Goal: Task Accomplishment & Management: Complete application form

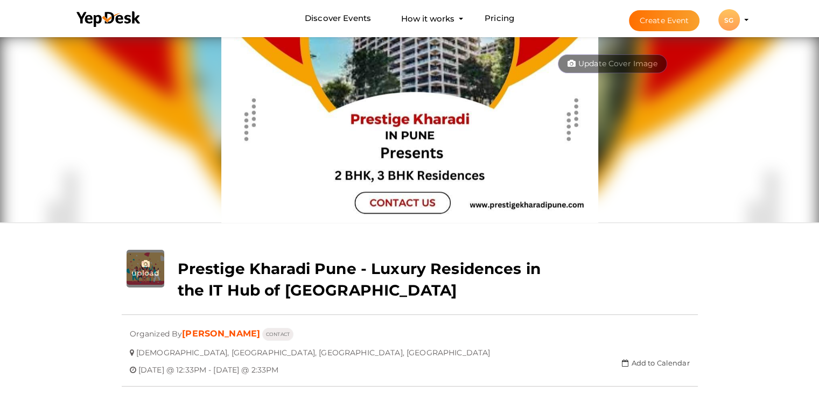
click at [663, 22] on button "Create Event" at bounding box center [664, 20] width 71 height 21
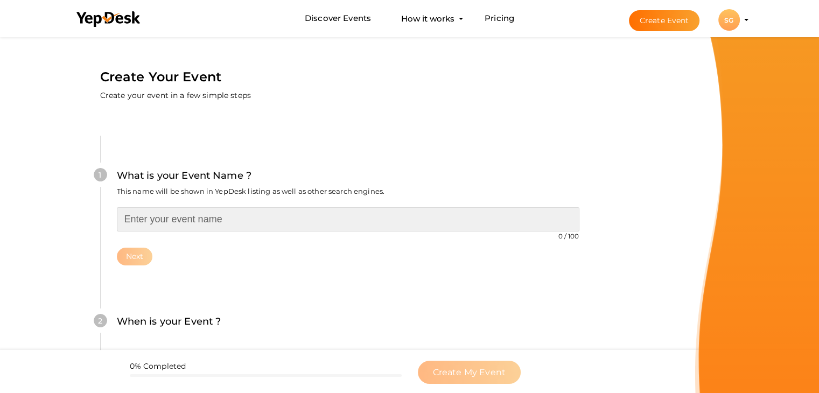
click at [174, 224] on input "text" at bounding box center [348, 219] width 462 height 24
click at [227, 220] on input "text" at bounding box center [348, 219] width 462 height 24
paste input "[PERSON_NAME] Pune – A Perfect Blend of Nature and Modern Living"
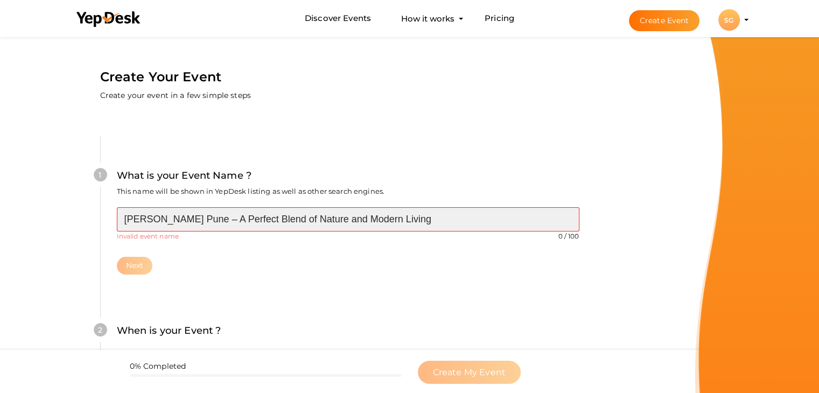
drag, startPoint x: 228, startPoint y: 216, endPoint x: 427, endPoint y: 213, distance: 199.2
click at [426, 214] on input "[PERSON_NAME] Pune – A Perfect Blend of Nature and Modern Living" at bounding box center [348, 219] width 462 height 24
paste input "Home That Inspires"
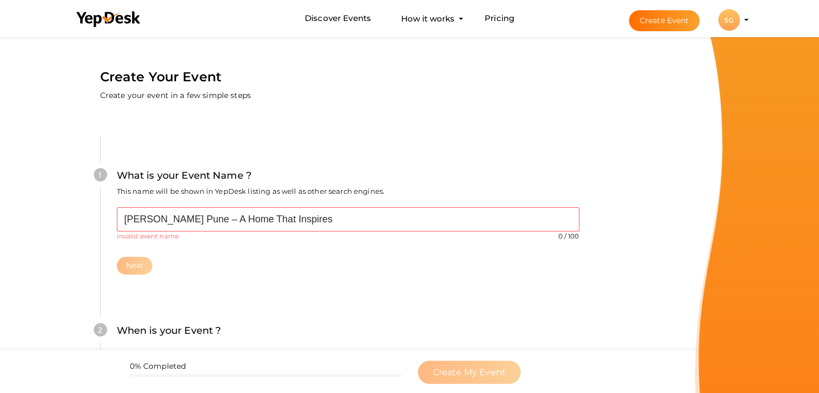
click at [228, 235] on div "[PERSON_NAME] Pune – A Home That Inspires 0 / 100 Invalid event name event name…" at bounding box center [348, 223] width 462 height 33
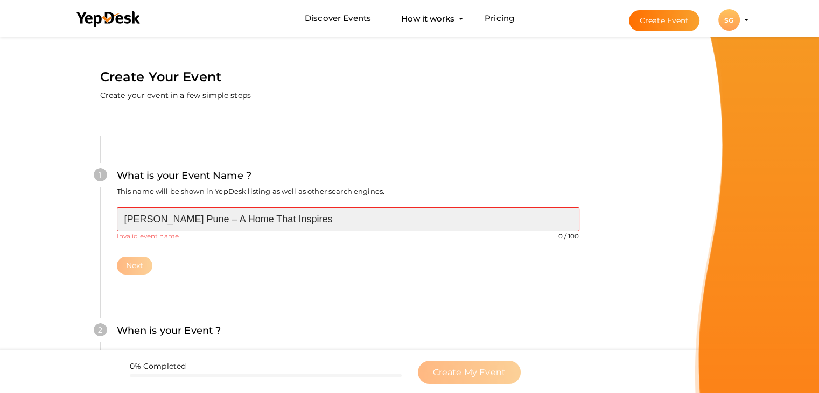
click at [228, 223] on input "[PERSON_NAME] Pune – A Home That Inspires" at bounding box center [348, 219] width 462 height 24
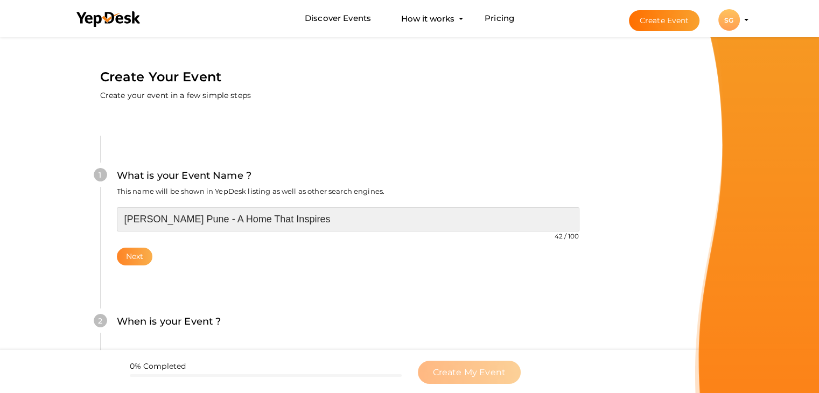
type input "[PERSON_NAME] Pune - A Home That Inspires"
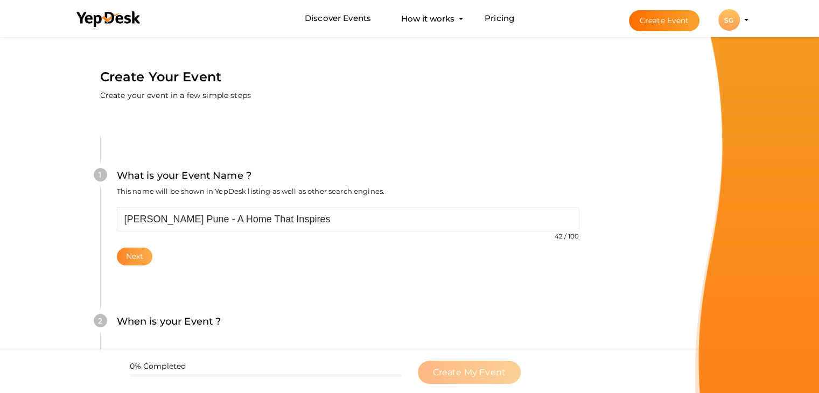
click at [125, 255] on button "Next" at bounding box center [135, 257] width 36 height 18
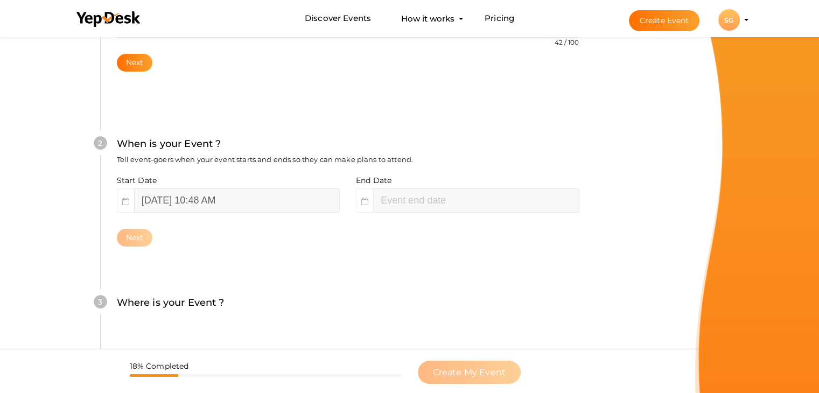
scroll to position [221, 0]
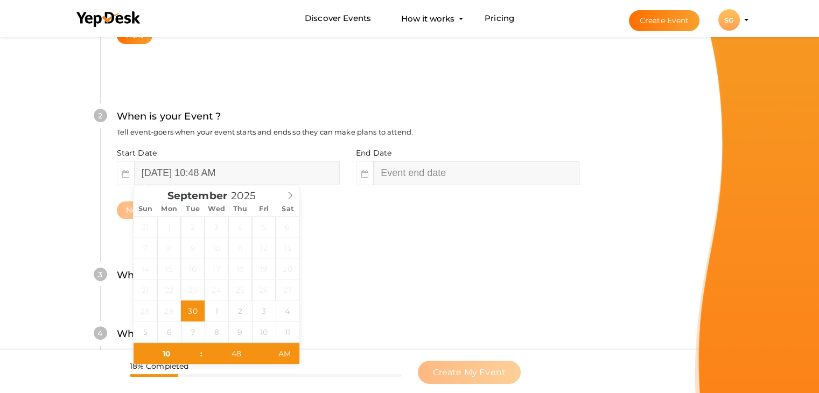
type input "48"
type input "[DATE] 12:48 PM"
click at [409, 176] on input "[DATE] 12:48 PM" at bounding box center [476, 173] width 206 height 24
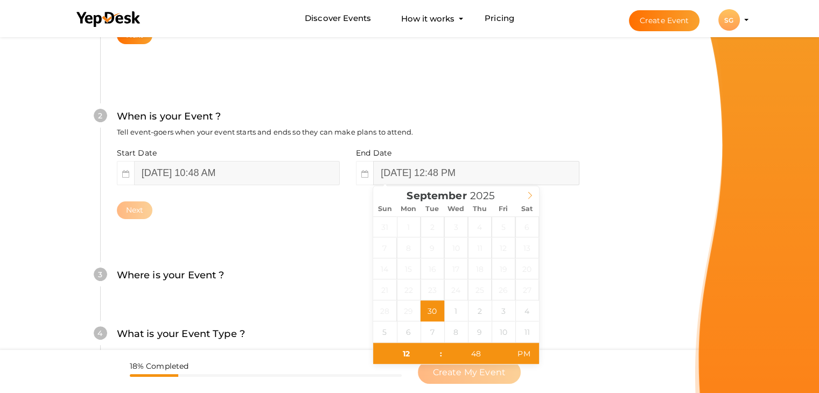
click at [530, 196] on icon at bounding box center [530, 196] width 8 height 8
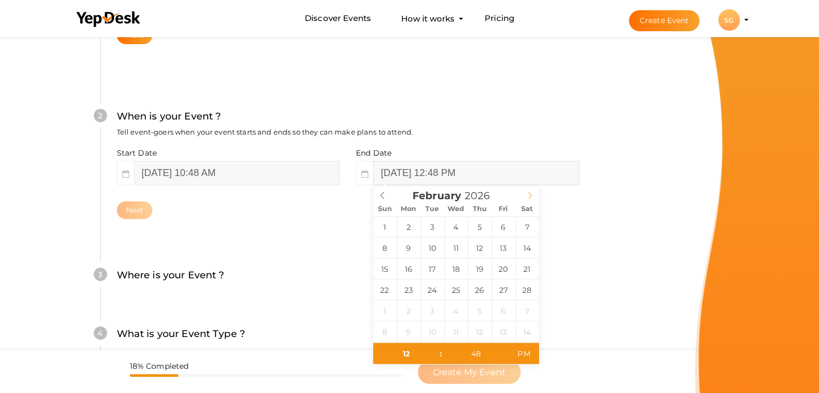
click at [530, 196] on icon at bounding box center [530, 196] width 8 height 8
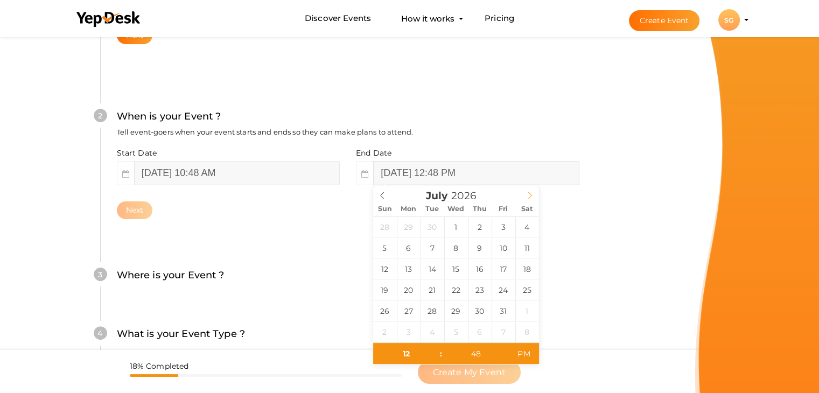
click at [530, 196] on icon at bounding box center [530, 196] width 8 height 8
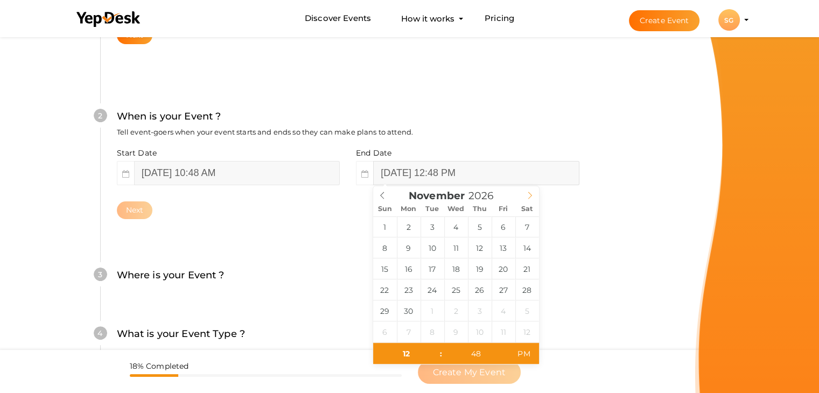
type input "2027"
click at [530, 196] on icon at bounding box center [530, 196] width 8 height 8
type input "[DATE] 12:48 PM"
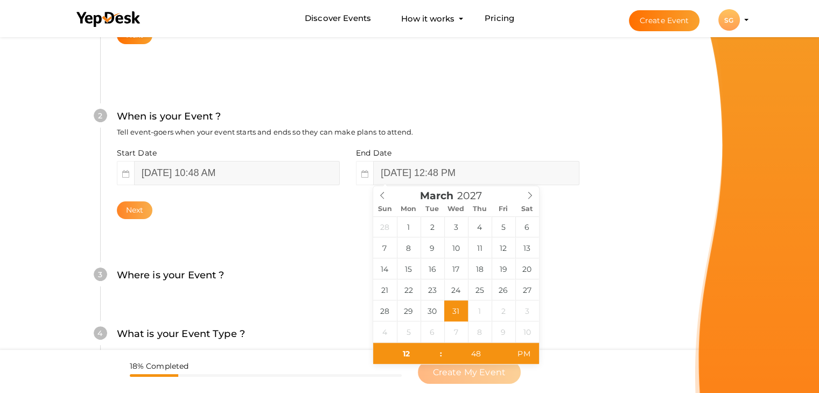
click at [134, 203] on button "Next" at bounding box center [135, 210] width 36 height 18
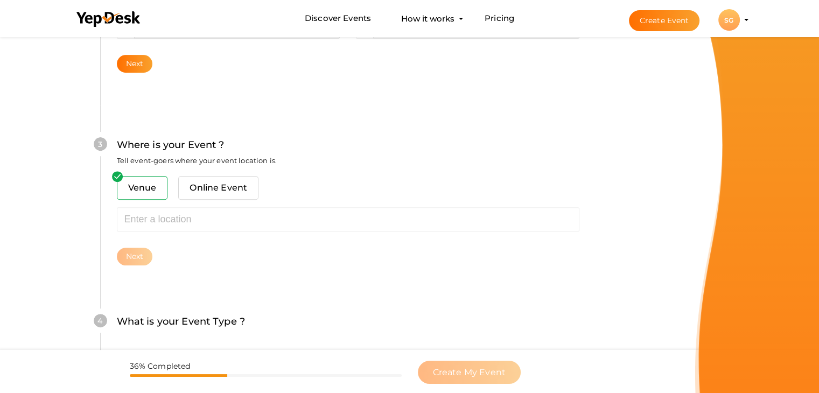
scroll to position [396, 0]
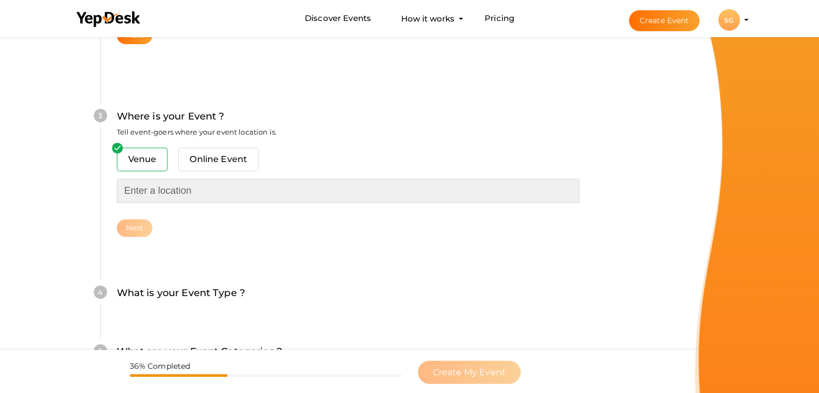
click at [174, 189] on input "text" at bounding box center [348, 191] width 462 height 24
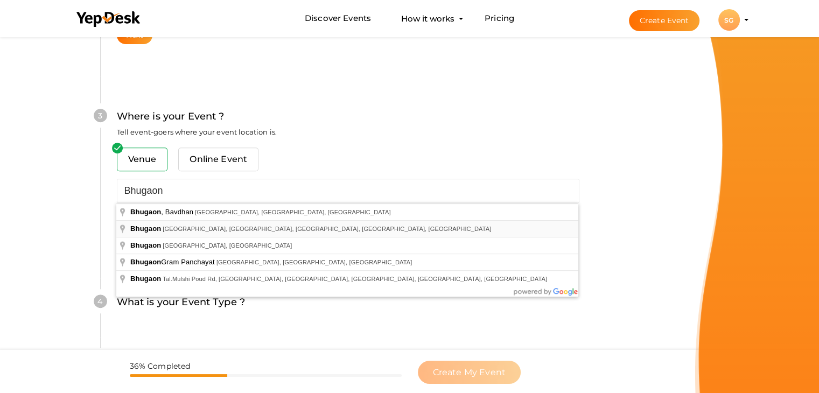
type input "[GEOGRAPHIC_DATA], [GEOGRAPHIC_DATA], [GEOGRAPHIC_DATA], [GEOGRAPHIC_DATA], [GE…"
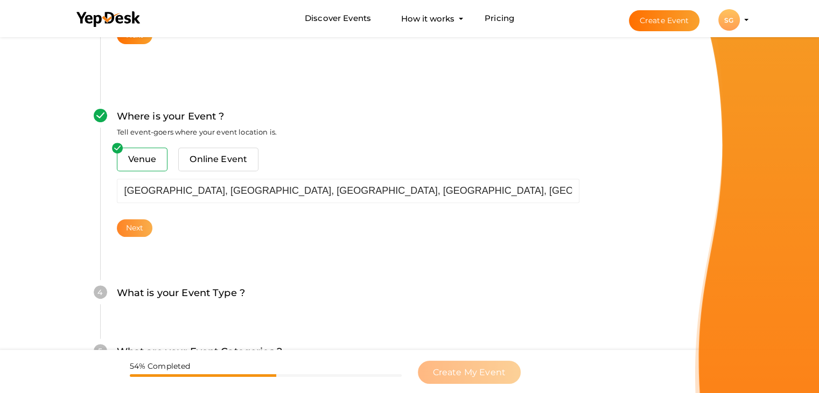
click at [143, 226] on button "Next" at bounding box center [135, 228] width 36 height 18
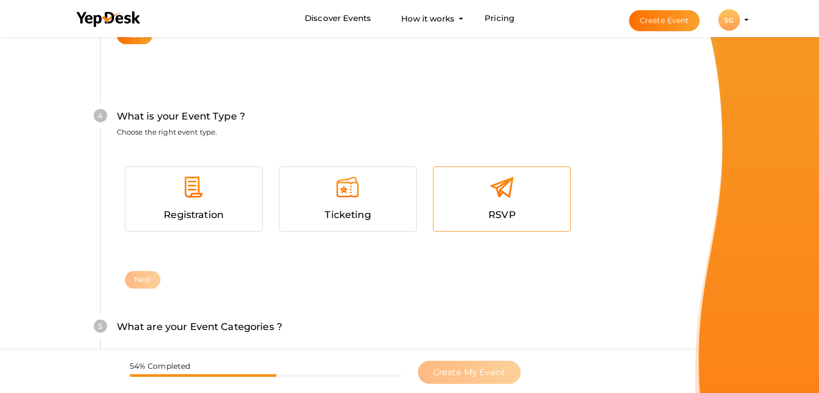
click at [480, 213] on div "RSVP" at bounding box center [501, 215] width 121 height 16
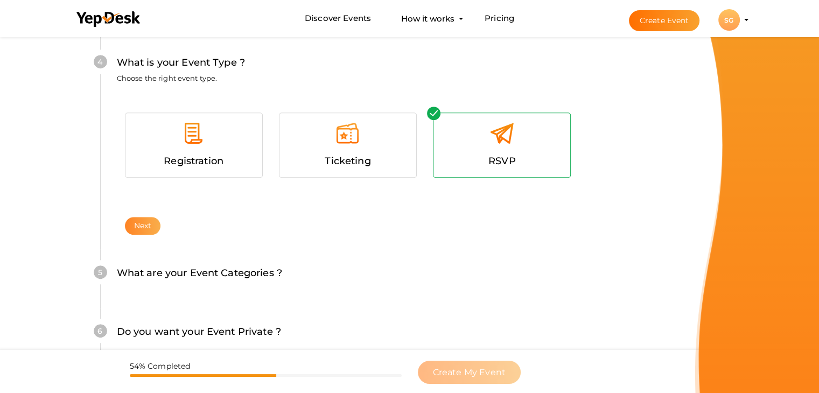
click at [146, 218] on button "Next" at bounding box center [143, 226] width 36 height 18
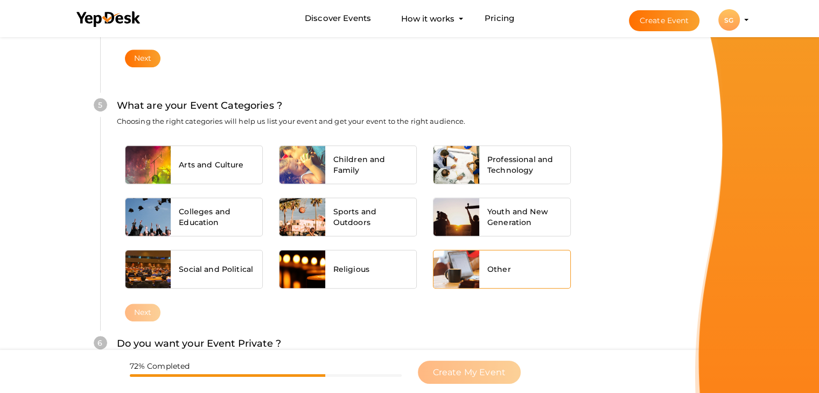
scroll to position [815, 0]
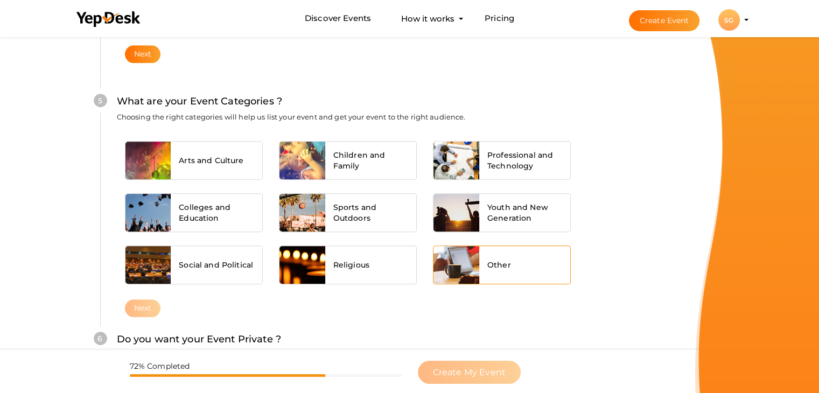
click at [511, 263] on div "Other" at bounding box center [525, 265] width 92 height 38
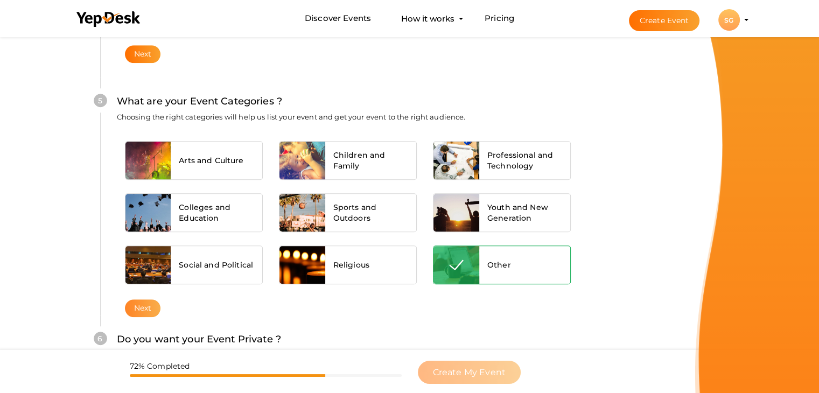
click at [135, 308] on button "Next" at bounding box center [143, 308] width 36 height 18
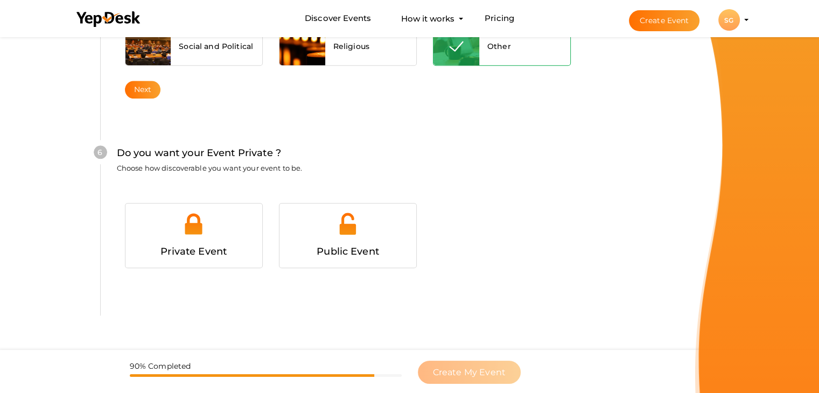
scroll to position [1051, 0]
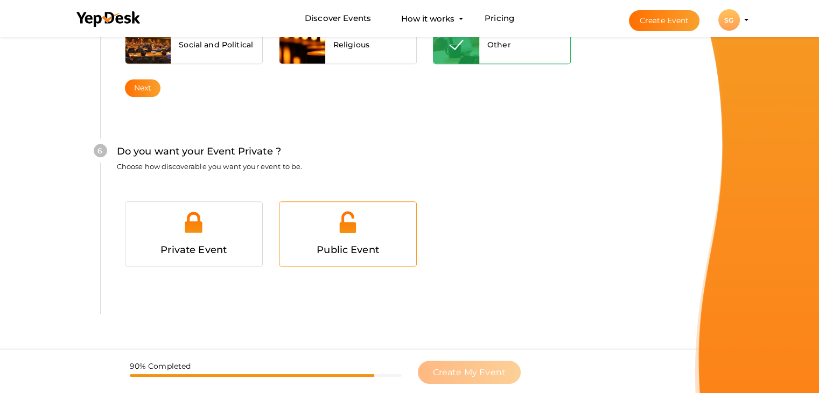
click at [383, 262] on div "Public Event" at bounding box center [347, 234] width 137 height 64
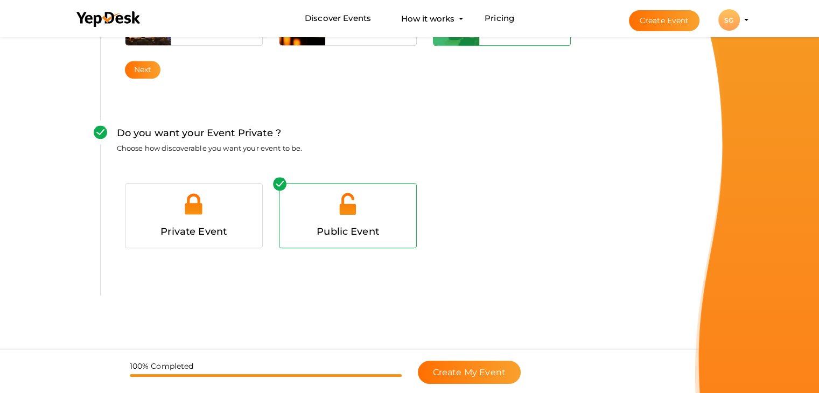
scroll to position [1079, 0]
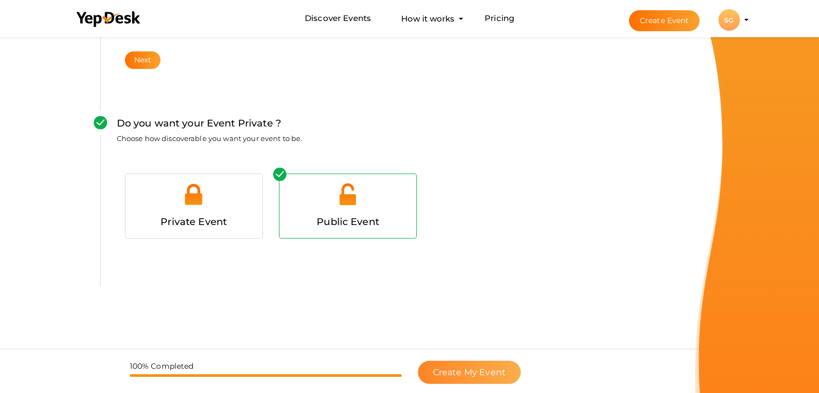
click at [459, 375] on span "Create My Event" at bounding box center [469, 372] width 73 height 10
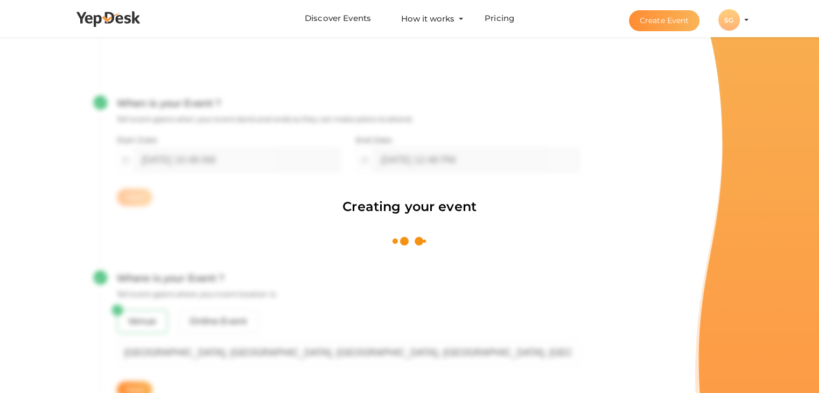
scroll to position [162, 0]
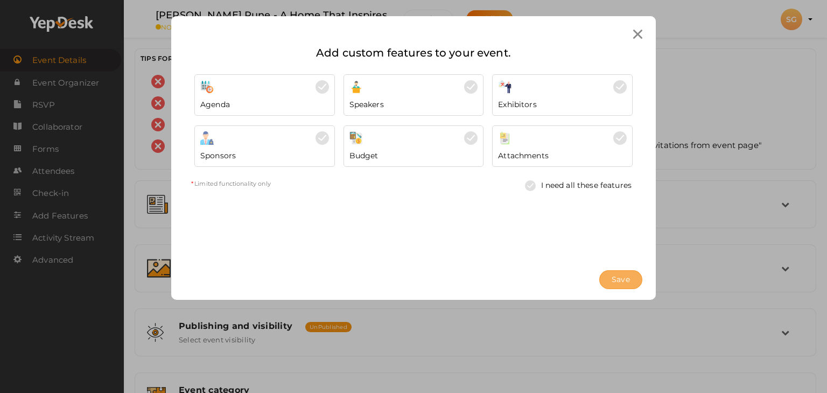
click at [617, 283] on span "Save" at bounding box center [621, 279] width 18 height 11
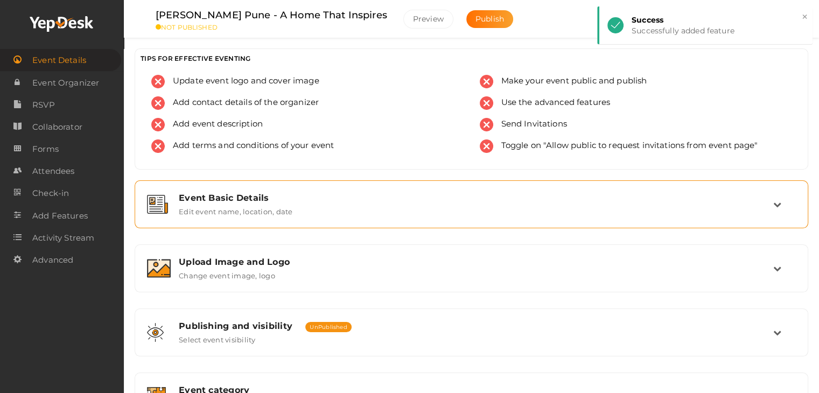
click at [239, 208] on label "Edit event name, location, date" at bounding box center [236, 209] width 114 height 13
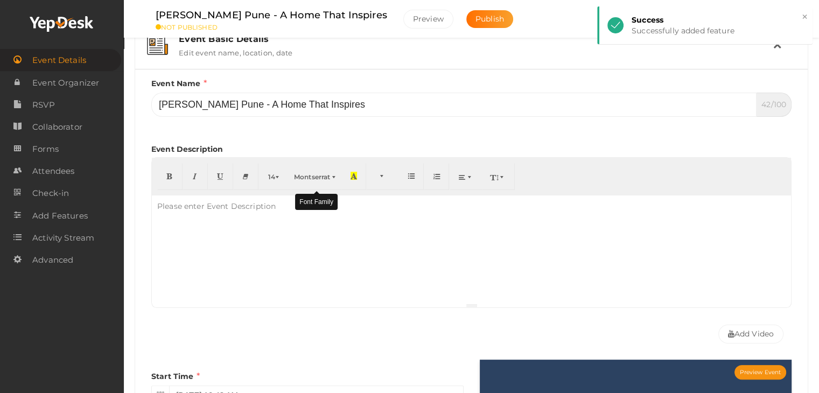
scroll to position [162, 0]
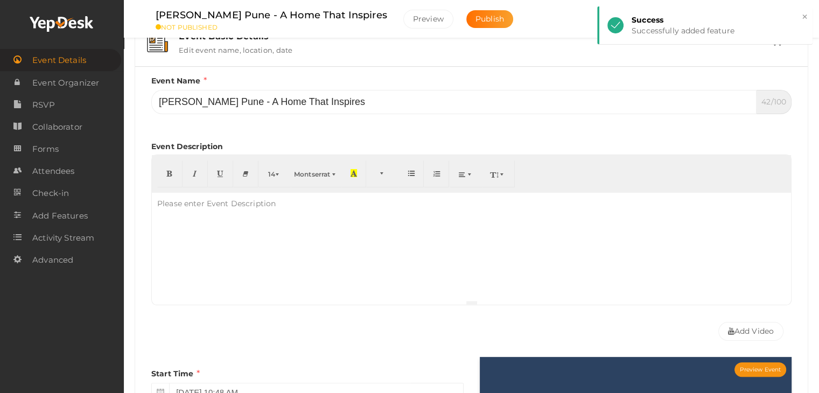
click at [198, 237] on div at bounding box center [471, 247] width 639 height 108
click at [220, 235] on div "To enrich screen reader interactions, please activate Accessibility in Grammarl…" at bounding box center [471, 247] width 639 height 108
paste div "To enrich screen reader interactions, please activate Accessibility in Grammarl…"
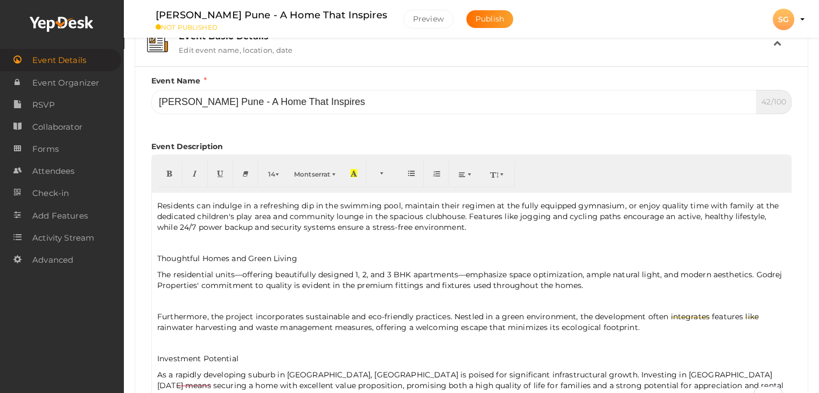
scroll to position [323, 0]
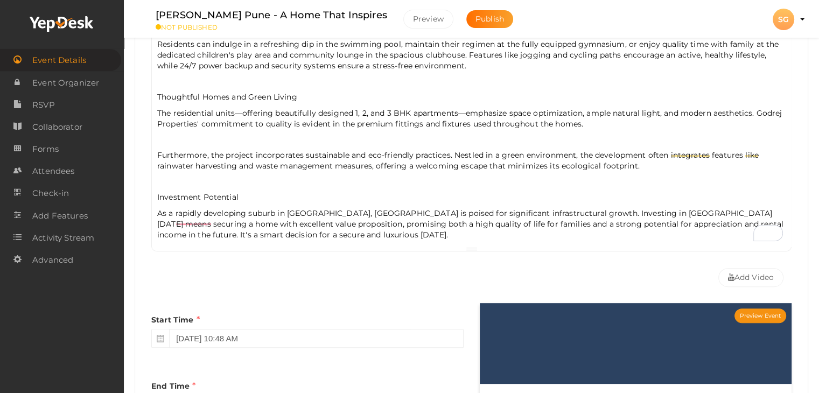
click at [362, 237] on div "[GEOGRAPHIC_DATA], the 'Oxford of the East,' is evolving rapidly, and in its we…" at bounding box center [471, 138] width 639 height 215
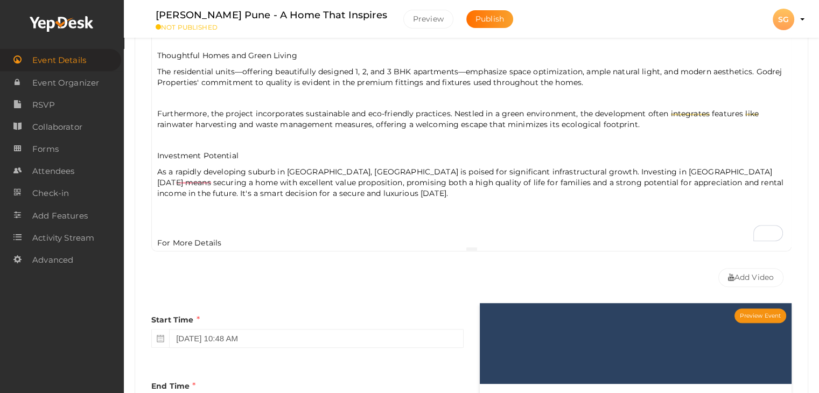
scroll to position [293, 0]
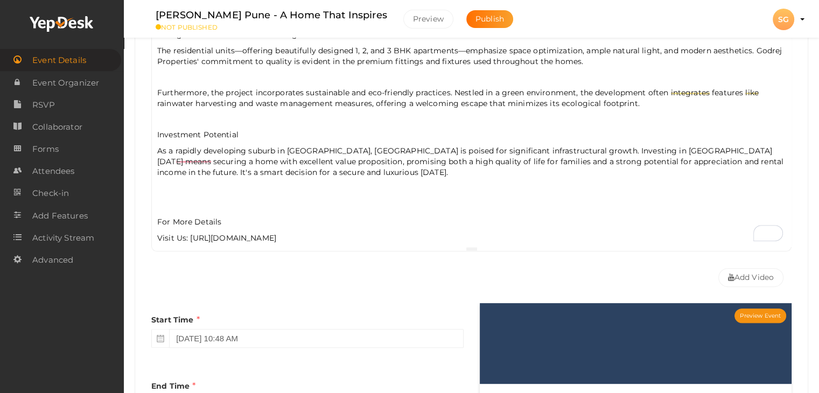
click at [189, 234] on p "Visit Us: [URL][DOMAIN_NAME]" at bounding box center [471, 238] width 628 height 11
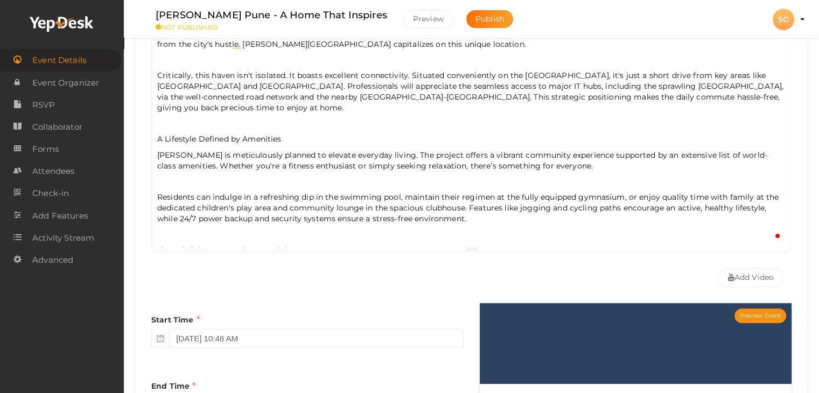
click at [225, 183] on div "[GEOGRAPHIC_DATA], the 'Oxford of the East,' is evolving rapidly, and in its we…" at bounding box center [471, 138] width 639 height 215
drag, startPoint x: 153, startPoint y: 153, endPoint x: 220, endPoint y: 155, distance: 66.8
click at [220, 155] on div "[GEOGRAPHIC_DATA], the 'Oxford of the East,' is evolving rapidly, and in its we…" at bounding box center [471, 138] width 639 height 215
copy p "[PERSON_NAME]"
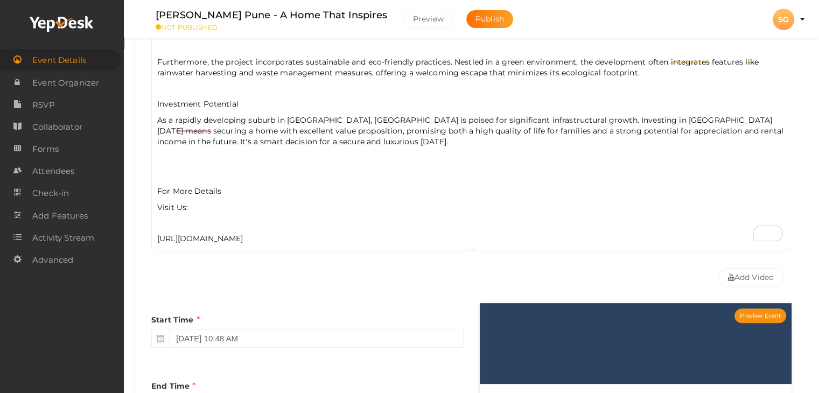
click at [173, 202] on p "Visit Us:" at bounding box center [471, 207] width 628 height 11
click at [195, 202] on p "Visit Us:" at bounding box center [471, 207] width 628 height 11
drag, startPoint x: 324, startPoint y: 229, endPoint x: 126, endPoint y: 237, distance: 198.3
click at [126, 237] on div "[PERSON_NAME] Pune - A Home That Inspires [PERSON_NAME] At [GEOGRAPHIC_DATA], […" at bounding box center [471, 308] width 695 height 1263
copy p "[URL][DOMAIN_NAME]"
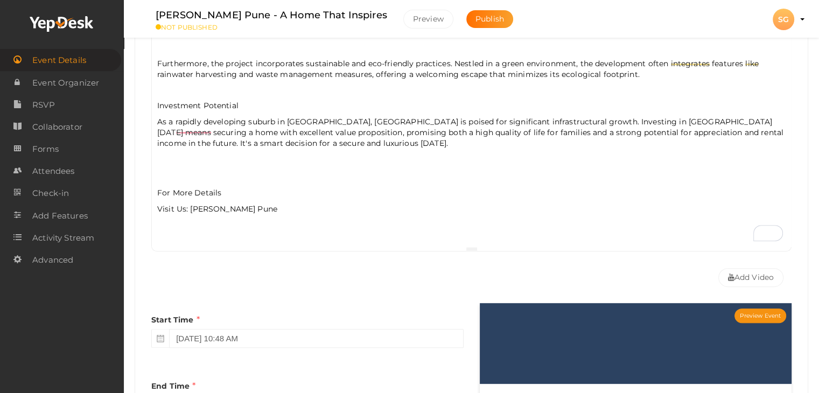
drag, startPoint x: 275, startPoint y: 202, endPoint x: 191, endPoint y: 199, distance: 84.0
click at [191, 203] on p "Visit Us: [PERSON_NAME] Pune" at bounding box center [471, 208] width 628 height 11
type input "[PERSON_NAME] Pune"
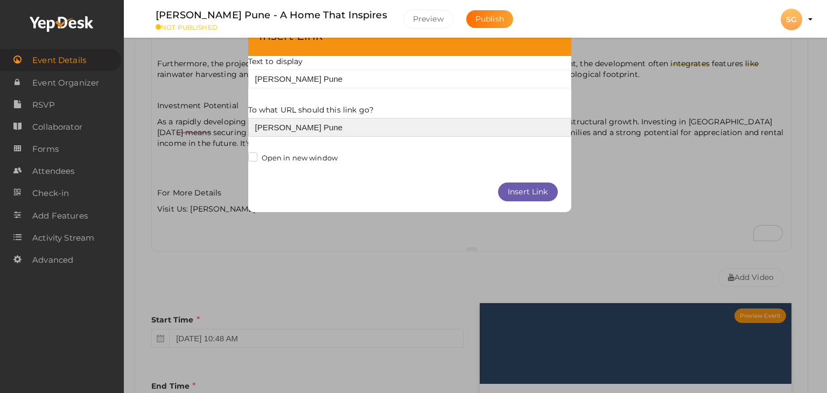
click at [271, 134] on input "[PERSON_NAME] Pune" at bounding box center [409, 127] width 323 height 19
click at [271, 133] on input "[PERSON_NAME] Pune" at bounding box center [409, 127] width 323 height 19
paste input "[URL][DOMAIN_NAME]"
type input "[URL][DOMAIN_NAME]"
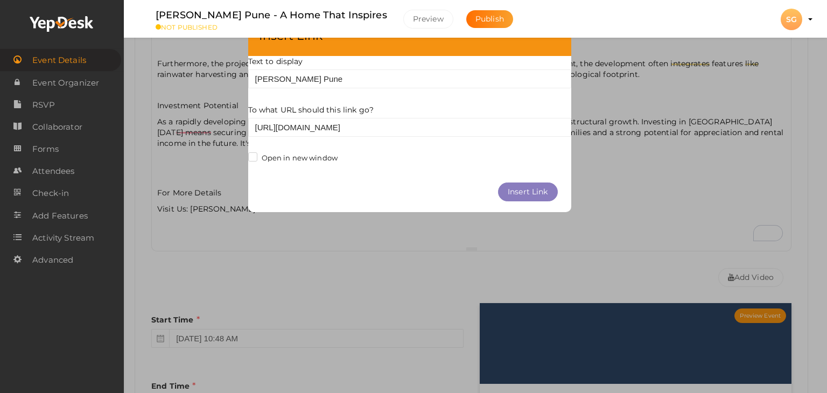
click at [537, 191] on button "Insert Link" at bounding box center [528, 191] width 60 height 19
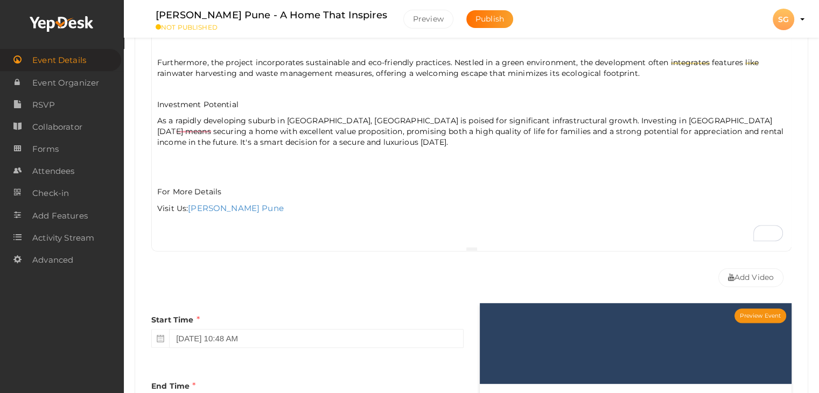
click at [349, 205] on p "Visit Us: [PERSON_NAME] Pune" at bounding box center [471, 207] width 628 height 11
click at [157, 185] on p "As a rapidly developing suburb in [GEOGRAPHIC_DATA], [GEOGRAPHIC_DATA] is poise…" at bounding box center [471, 156] width 628 height 82
drag, startPoint x: 157, startPoint y: 185, endPoint x: 280, endPoint y: 197, distance: 124.4
click at [280, 197] on div "[GEOGRAPHIC_DATA], the 'Oxford of the East,' is evolving rapidly, and in its we…" at bounding box center [471, 138] width 639 height 215
click at [300, 84] on p "To enrich screen reader interactions, please activate Accessibility in Grammarl…" at bounding box center [471, 89] width 628 height 10
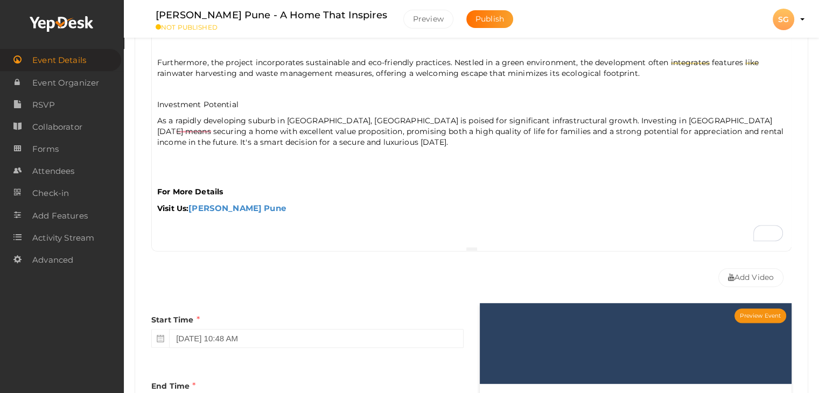
click at [273, 158] on p "As a rapidly developing suburb in [GEOGRAPHIC_DATA], [GEOGRAPHIC_DATA] is poise…" at bounding box center [471, 156] width 628 height 82
click at [203, 99] on p "Investment Potential" at bounding box center [471, 104] width 628 height 11
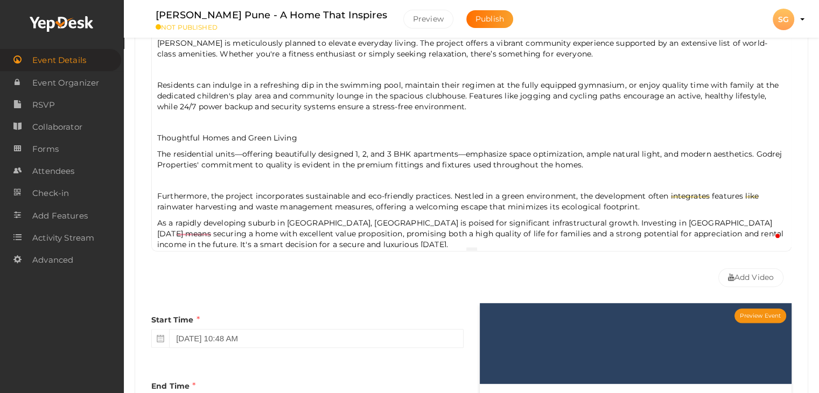
click at [164, 178] on p "To enrich screen reader interactions, please activate Accessibility in Grammarl…" at bounding box center [471, 180] width 628 height 10
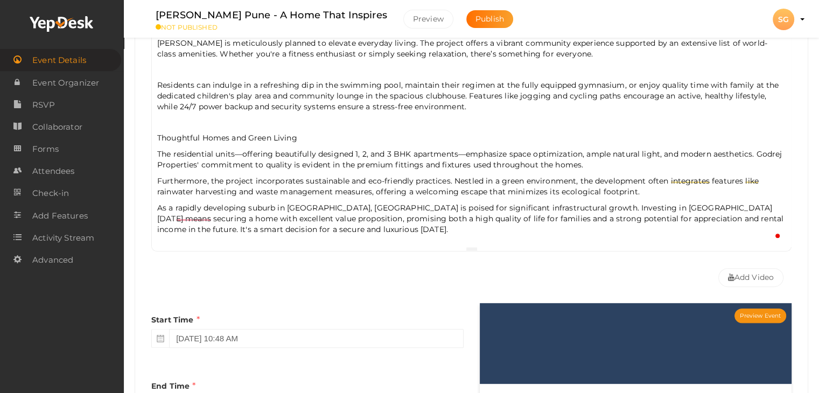
click at [187, 132] on p "Thoughtful Homes and Green Living" at bounding box center [471, 137] width 628 height 11
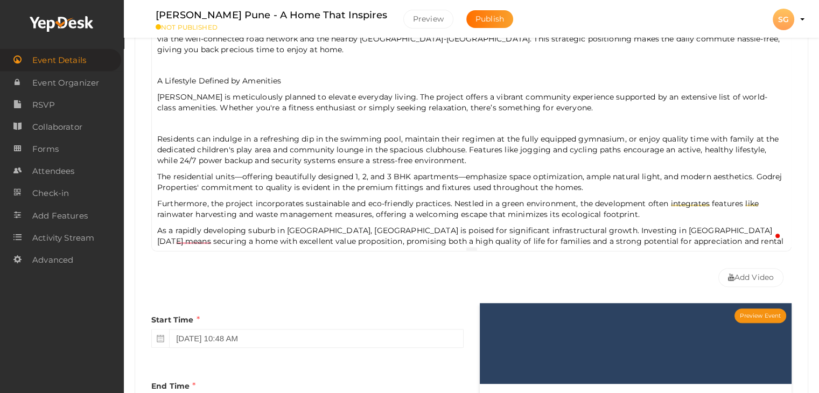
click at [168, 104] on p "[PERSON_NAME] is meticulously planned to elevate everyday living. The project o…" at bounding box center [471, 103] width 628 height 22
click at [158, 122] on p "To enrich screen reader interactions, please activate Accessibility in Grammarl…" at bounding box center [471, 123] width 628 height 10
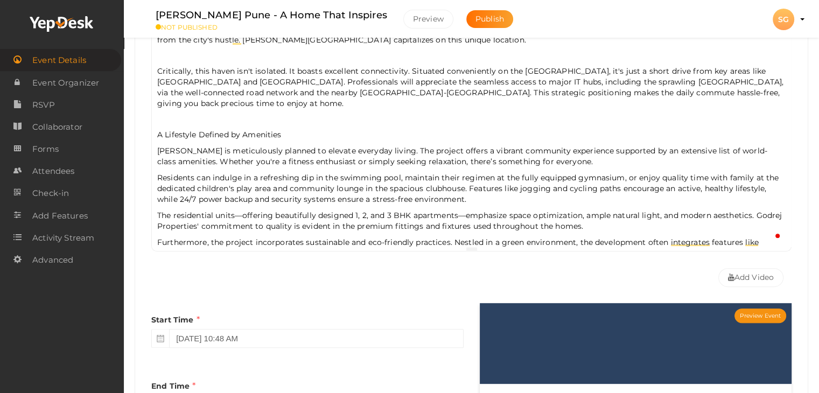
click at [207, 114] on p "To enrich screen reader interactions, please activate Accessibility in Grammarl…" at bounding box center [471, 119] width 628 height 10
click at [206, 129] on p "A Lifestyle Defined by Amenities" at bounding box center [471, 134] width 628 height 11
click at [205, 129] on p "A Lifestyle Defined by Amenities" at bounding box center [471, 134] width 628 height 11
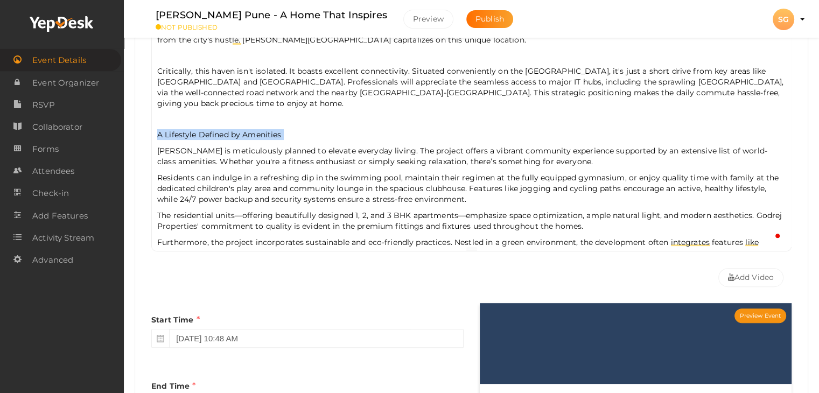
click at [205, 129] on p "A Lifestyle Defined by Amenities" at bounding box center [471, 134] width 628 height 11
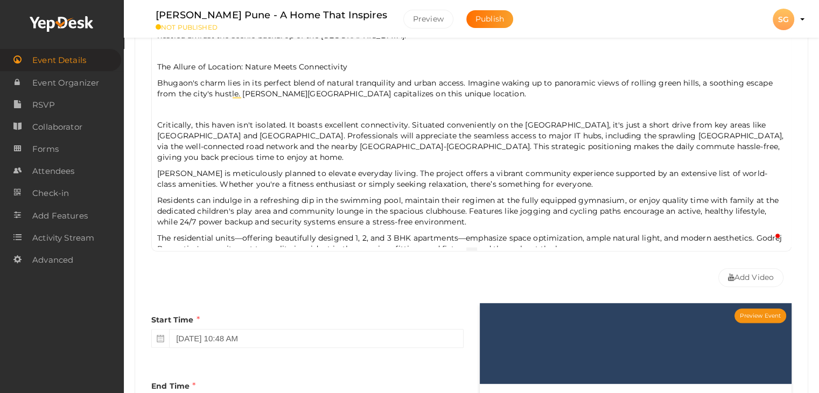
click at [166, 104] on p "To enrich screen reader interactions, please activate Accessibility in Grammarl…" at bounding box center [471, 109] width 628 height 10
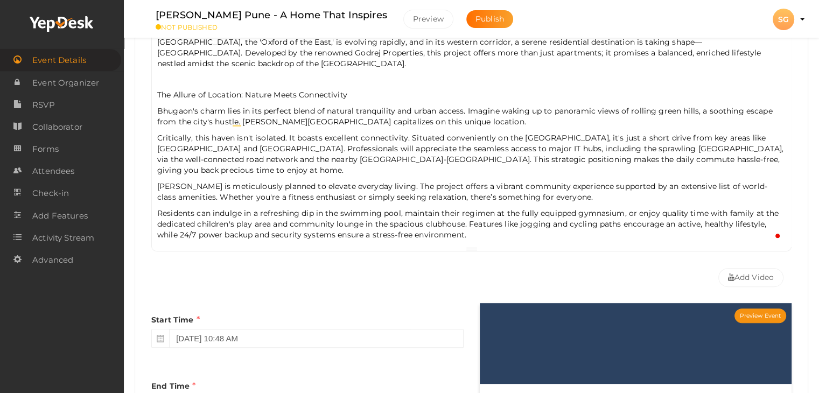
click at [174, 93] on p "The Allure of Location: Nature Meets Connectivity" at bounding box center [471, 94] width 628 height 11
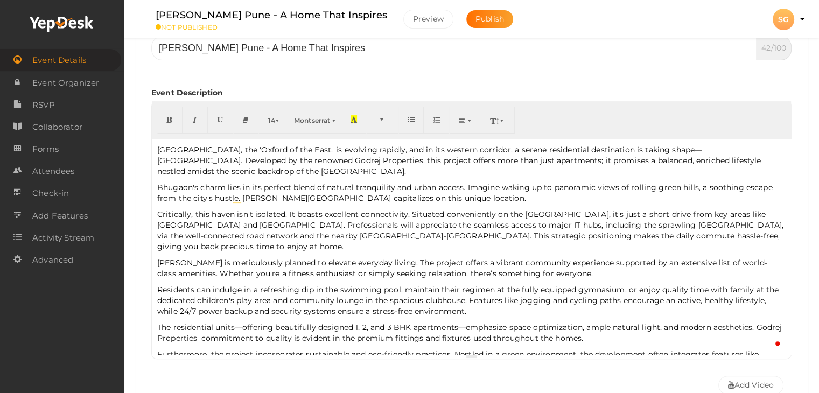
click at [663, 151] on p "[GEOGRAPHIC_DATA], the 'Oxford of the East,' is evolving rapidly, and in its we…" at bounding box center [471, 160] width 628 height 32
click at [306, 199] on span "Bhugaon's charm lies in its perfect blend of natural tranquility and urban acce…" at bounding box center [464, 192] width 615 height 20
click at [266, 197] on span "Bhugaon's charm lies in its perfect blend of natural tranquility and urban acce…" at bounding box center [464, 192] width 615 height 20
click at [202, 255] on div "[GEOGRAPHIC_DATA], the 'Oxford of the East,' is evolving rapidly, and in its we…" at bounding box center [471, 246] width 639 height 215
click at [187, 261] on span "[PERSON_NAME] is meticulously planned to elevate everyday living. The project o…" at bounding box center [462, 268] width 610 height 20
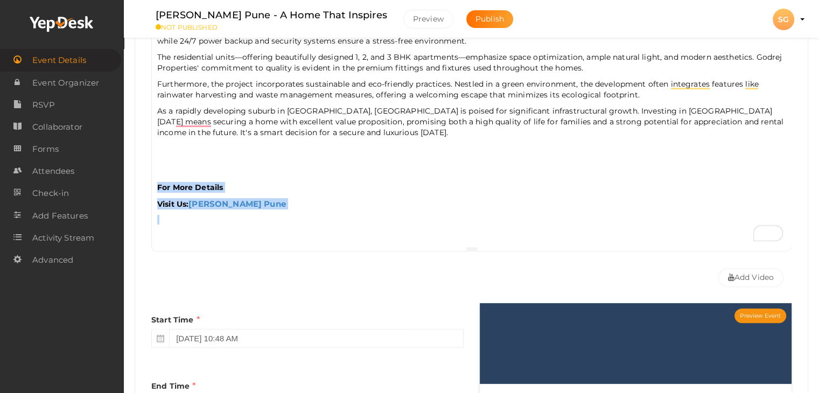
drag, startPoint x: 301, startPoint y: 209, endPoint x: 155, endPoint y: 182, distance: 148.3
click at [155, 182] on div "[GEOGRAPHIC_DATA], the 'Oxford of the East,' is evolving rapidly, and in its we…" at bounding box center [471, 138] width 639 height 215
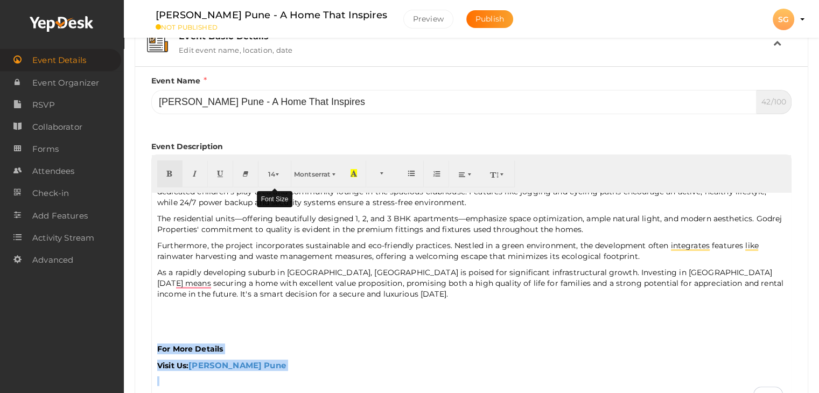
click at [270, 174] on span "14" at bounding box center [271, 174] width 7 height 8
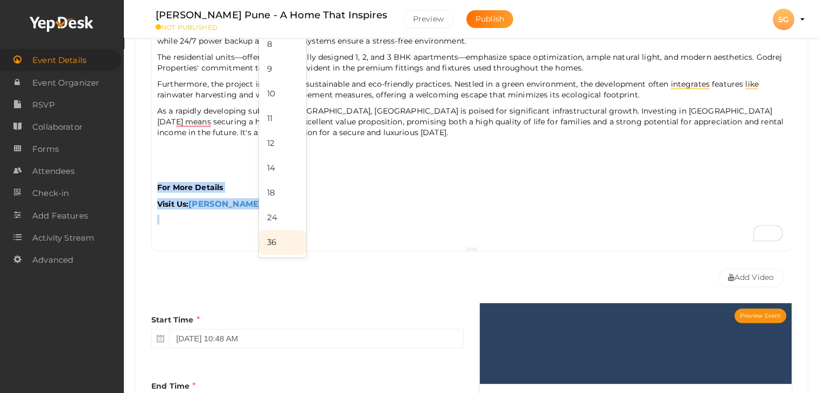
click at [276, 242] on link "36" at bounding box center [282, 242] width 47 height 25
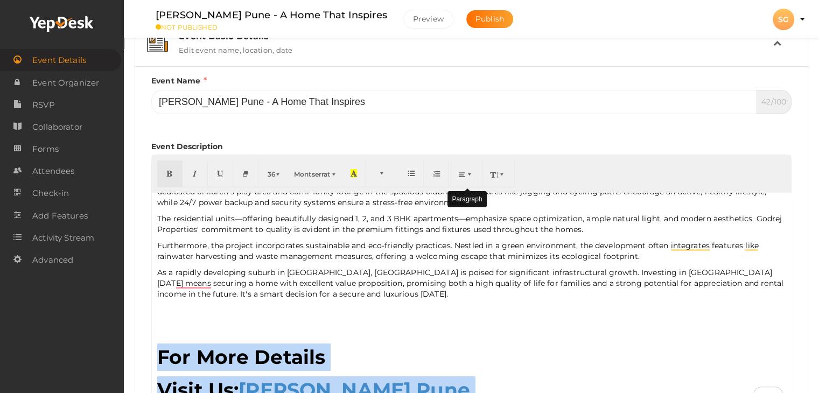
click at [459, 177] on button "button" at bounding box center [466, 173] width 33 height 27
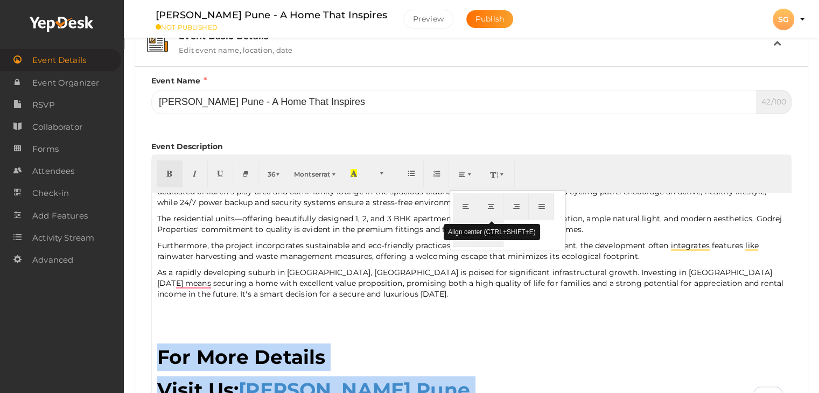
click at [497, 209] on button "button" at bounding box center [490, 206] width 25 height 27
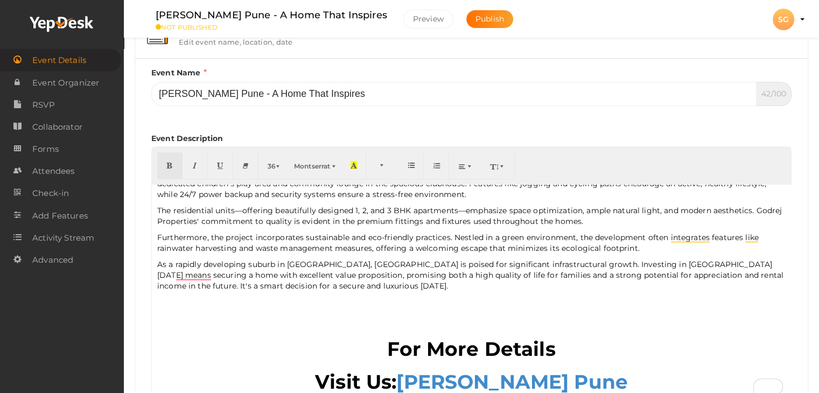
click at [340, 331] on p "For More Details" at bounding box center [471, 330] width 628 height 66
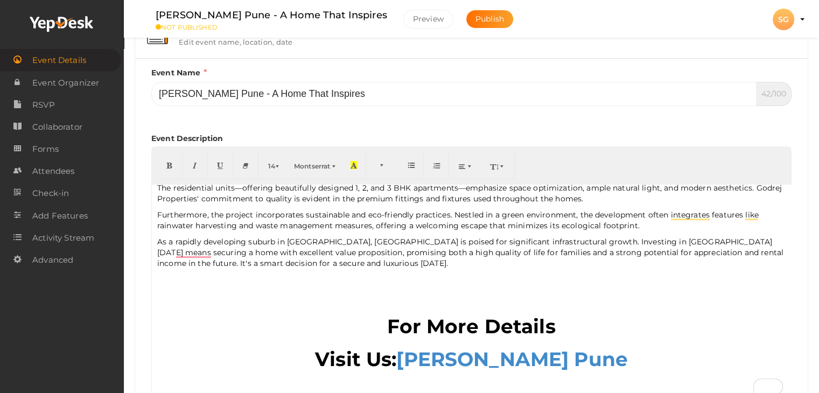
scroll to position [196, 0]
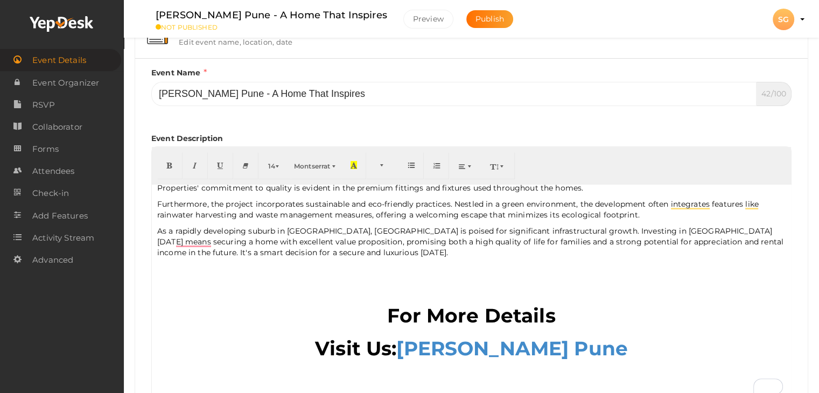
click at [648, 363] on div "[GEOGRAPHIC_DATA], the 'Oxford of the East,' is evolving rapidly, and in its we…" at bounding box center [471, 292] width 639 height 215
drag, startPoint x: 630, startPoint y: 349, endPoint x: 388, endPoint y: 308, distance: 245.8
click at [388, 308] on div "[GEOGRAPHIC_DATA], the 'Oxford of the East,' is evolving rapidly, and in its we…" at bounding box center [471, 292] width 639 height 215
click at [276, 164] on span "button" at bounding box center [279, 166] width 6 height 8
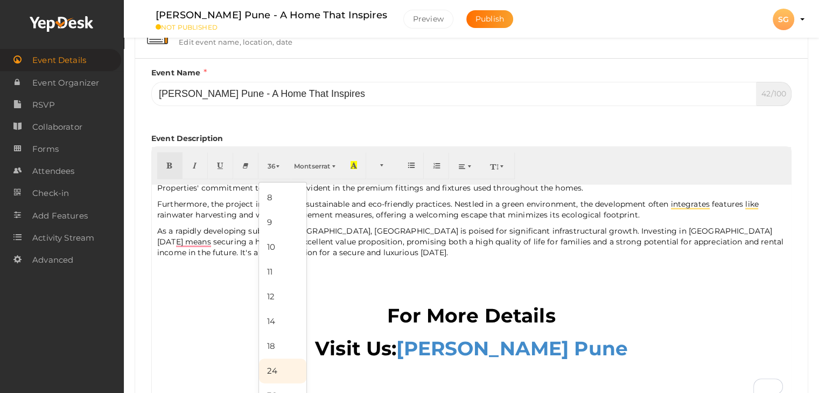
drag, startPoint x: 270, startPoint y: 368, endPoint x: 286, endPoint y: 320, distance: 50.6
click at [270, 368] on link "24" at bounding box center [282, 371] width 47 height 25
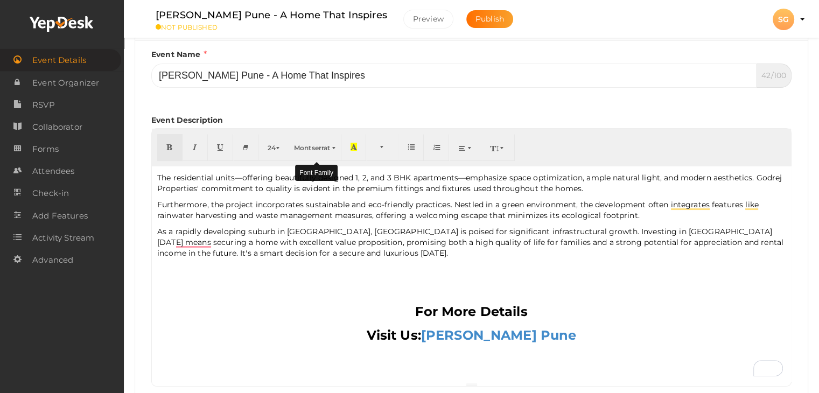
click at [310, 144] on span "Montserrat" at bounding box center [312, 148] width 36 height 8
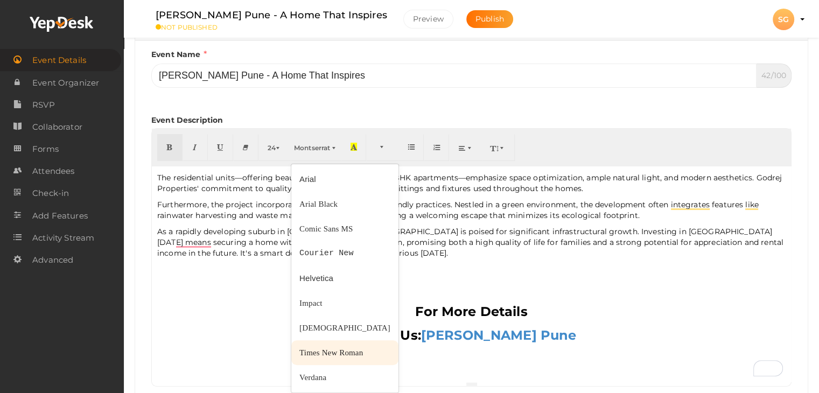
click at [319, 345] on link "Times New Roman" at bounding box center [344, 352] width 107 height 25
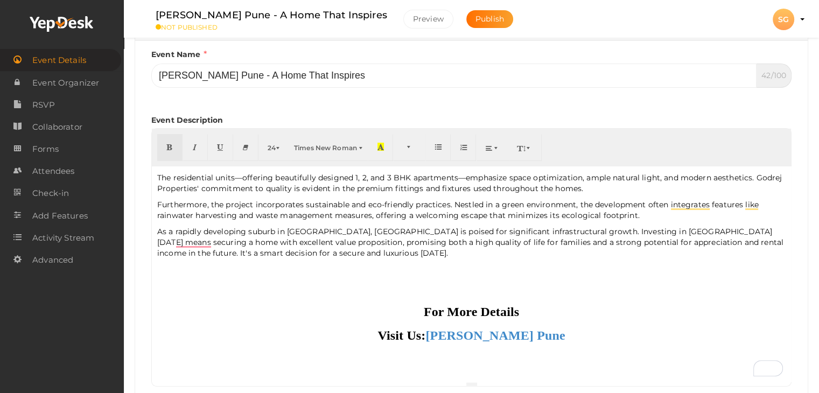
click at [348, 311] on div "For More Details" at bounding box center [471, 312] width 628 height 18
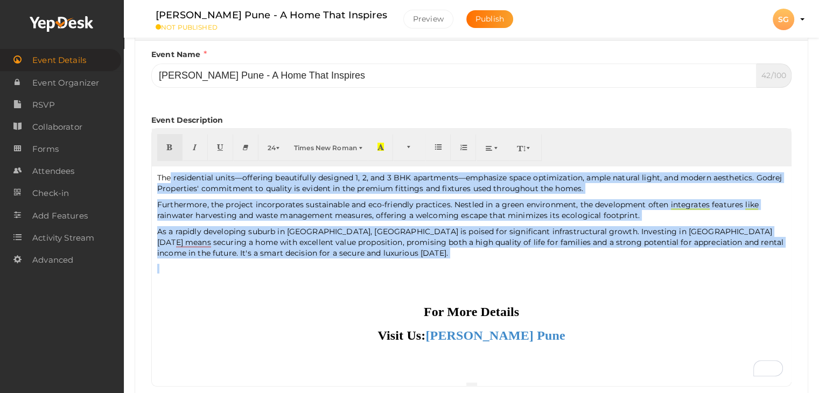
scroll to position [148, 0]
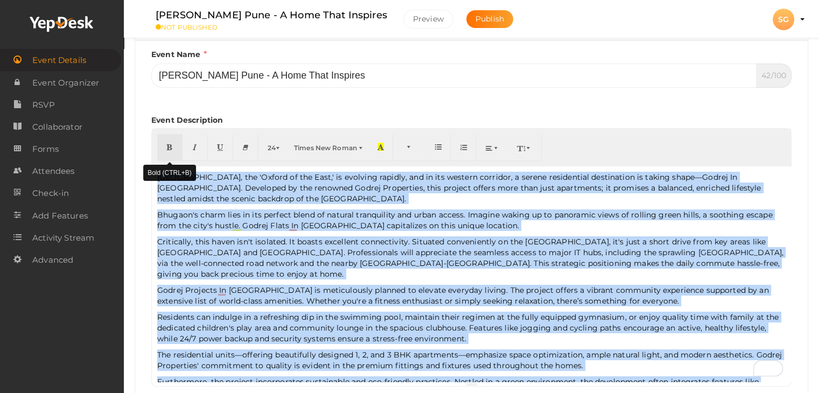
drag, startPoint x: 368, startPoint y: 261, endPoint x: 159, endPoint y: 159, distance: 232.8
click at [159, 159] on div "24 8 9 10 11 12 14 18 24 36 Times New Roman Arial Arial Black Comic Sans MS Cou…" at bounding box center [471, 257] width 640 height 258
click at [276, 148] on span "button" at bounding box center [279, 148] width 6 height 8
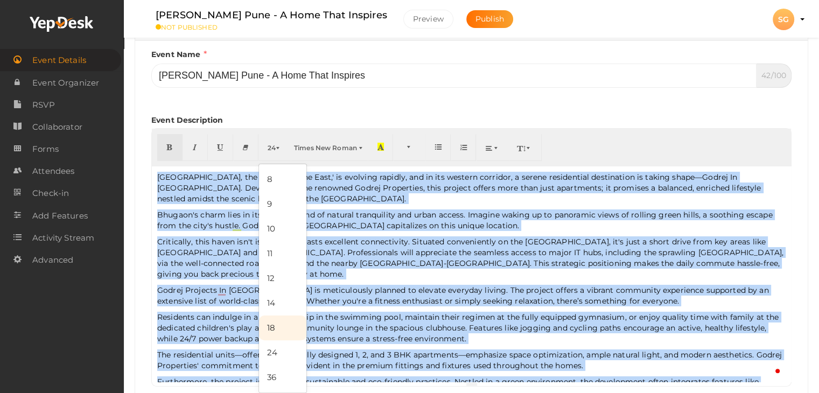
drag, startPoint x: 276, startPoint y: 330, endPoint x: 289, endPoint y: 311, distance: 23.6
click at [276, 330] on link "18" at bounding box center [282, 327] width 47 height 25
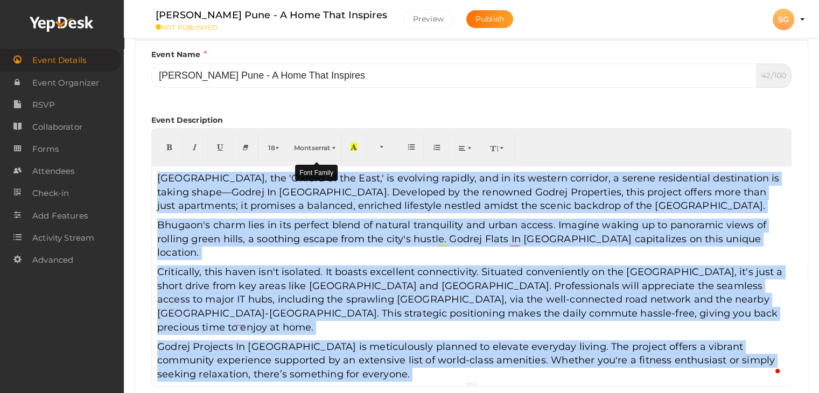
click at [322, 147] on span "Montserrat" at bounding box center [312, 148] width 36 height 8
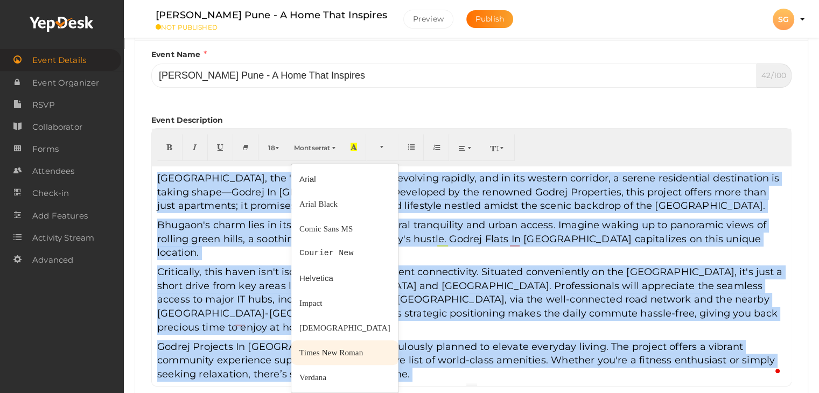
click at [320, 356] on span "Times New Roman" at bounding box center [331, 352] width 64 height 9
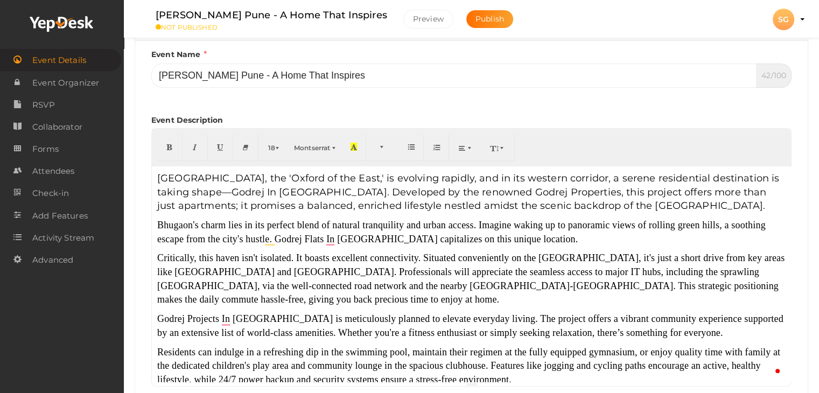
click at [599, 206] on span "[GEOGRAPHIC_DATA], the 'Oxford of the East,' is evolving rapidly, and in its we…" at bounding box center [468, 191] width 622 height 39
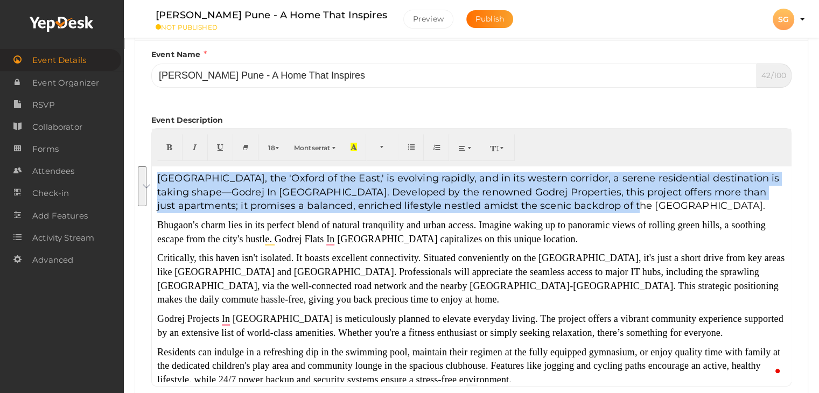
drag, startPoint x: 640, startPoint y: 206, endPoint x: 152, endPoint y: 161, distance: 489.8
click at [152, 161] on div "18 8 9 10 11 12 14 18 24 36 Montserrat Arial Arial Black Comic Sans MS Courier …" at bounding box center [471, 257] width 640 height 258
click at [314, 152] on button "Montserrat" at bounding box center [316, 147] width 51 height 27
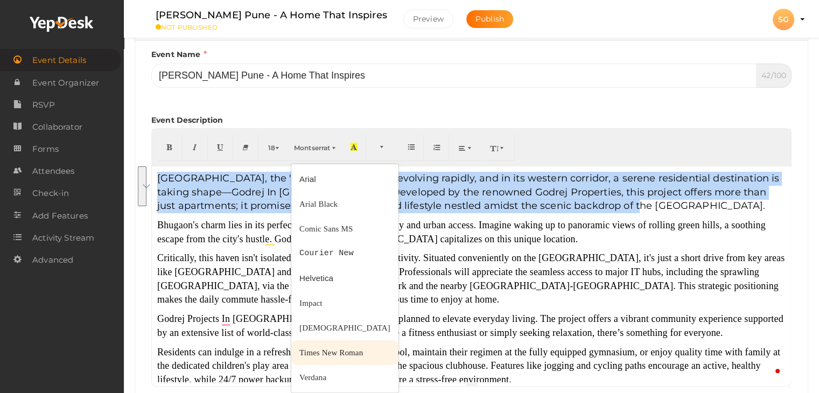
click at [318, 350] on span "Times New Roman" at bounding box center [331, 352] width 64 height 9
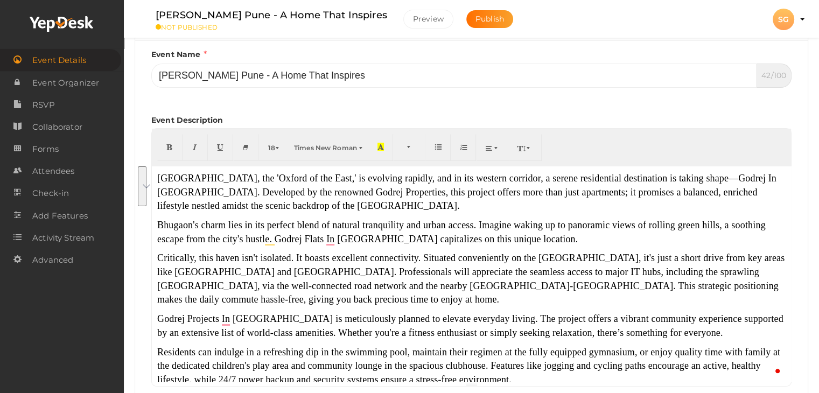
click at [437, 292] on p "Critically, this haven isn't isolated. It boasts excellent connectivity. Situat…" at bounding box center [471, 278] width 628 height 55
drag, startPoint x: 659, startPoint y: 176, endPoint x: 754, endPoint y: 175, distance: 94.8
click at [754, 175] on font "[GEOGRAPHIC_DATA], the 'Oxford of the East,' is evolving rapidly, and in its we…" at bounding box center [466, 192] width 619 height 38
click at [164, 143] on button "button" at bounding box center [169, 147] width 25 height 27
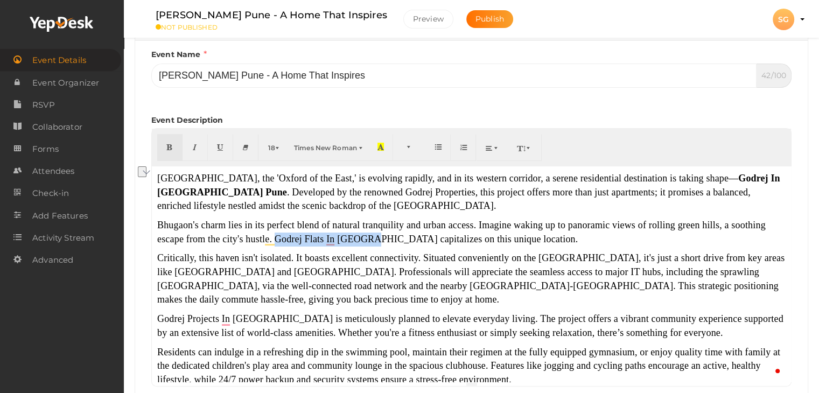
drag, startPoint x: 277, startPoint y: 240, endPoint x: 371, endPoint y: 238, distance: 93.7
click at [371, 238] on font "Bhugaon's charm lies in its perfect blend of natural tranquility and urban acce…" at bounding box center [461, 232] width 608 height 25
click at [170, 149] on icon "button" at bounding box center [169, 147] width 6 height 8
type input "Godrej Flats In [GEOGRAPHIC_DATA]"
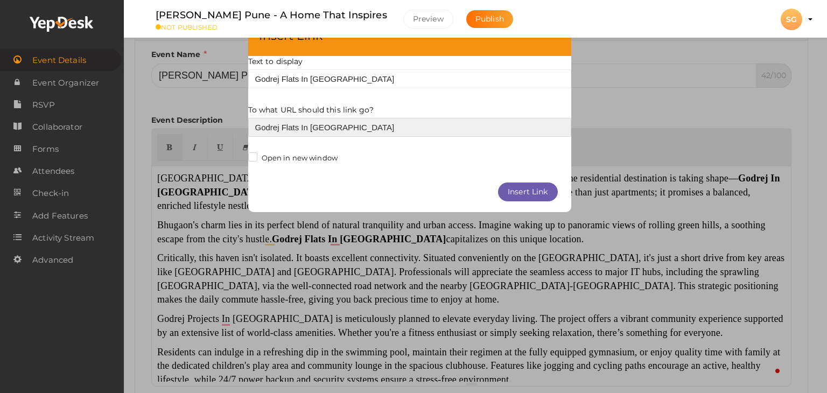
click at [278, 121] on input "Godrej Flats In [GEOGRAPHIC_DATA]" at bounding box center [409, 127] width 323 height 19
click at [278, 123] on input "Godrej Flats In [GEOGRAPHIC_DATA]" at bounding box center [409, 127] width 323 height 19
click at [278, 119] on input "Godrej Flats In [GEOGRAPHIC_DATA]" at bounding box center [409, 127] width 323 height 19
click at [278, 120] on input "Godrej Flats In [GEOGRAPHIC_DATA]" at bounding box center [409, 127] width 323 height 19
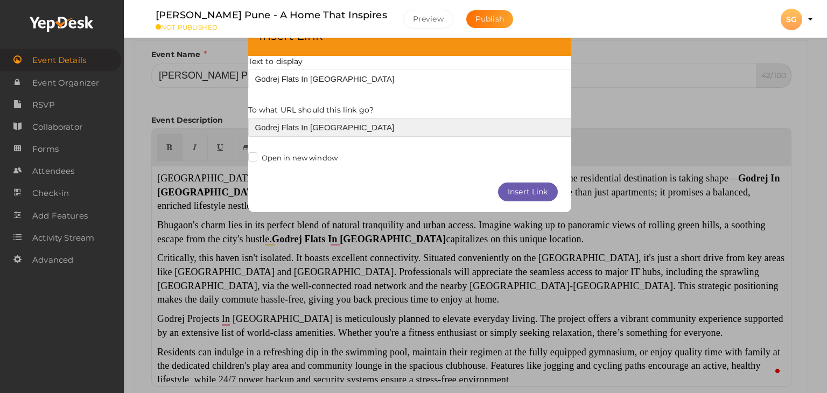
click at [278, 120] on input "Godrej Flats In [GEOGRAPHIC_DATA]" at bounding box center [409, 127] width 323 height 19
paste input "[URL][DOMAIN_NAME]"
type input "[URL][DOMAIN_NAME]"
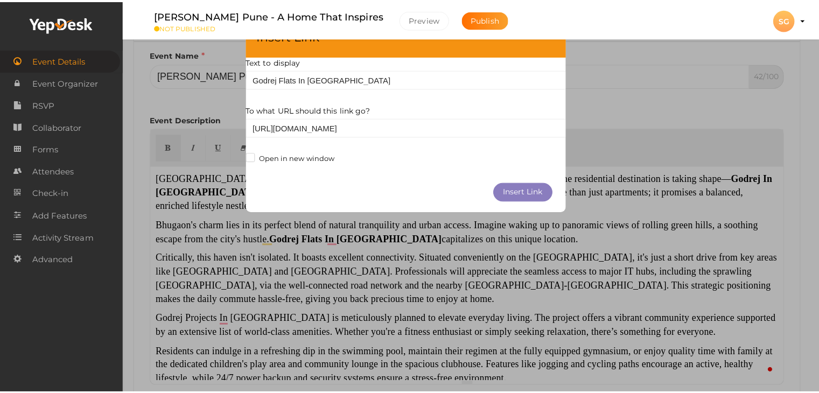
scroll to position [0, 0]
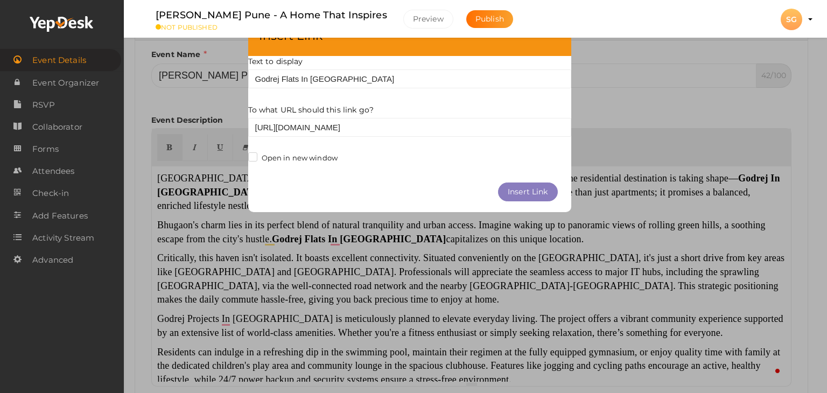
click at [521, 191] on button "Insert Link" at bounding box center [528, 191] width 60 height 19
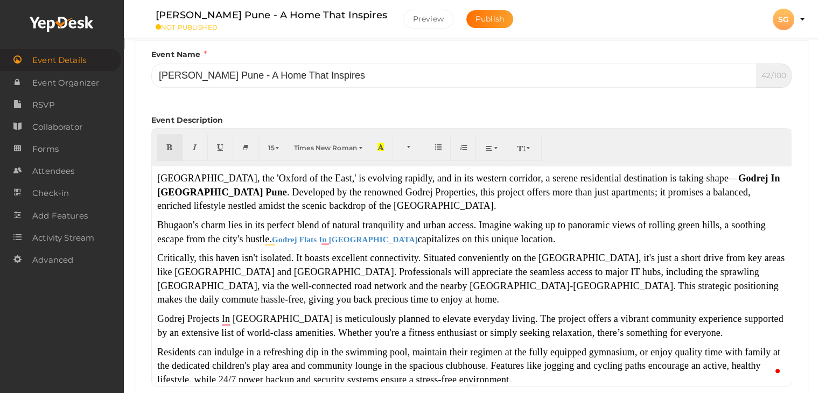
click at [413, 259] on font "Critically, this haven isn't isolated. It boasts excellent connectivity. Situat…" at bounding box center [470, 278] width 627 height 52
drag, startPoint x: 267, startPoint y: 318, endPoint x: 140, endPoint y: 312, distance: 127.2
click at [140, 312] on div "Event Name [PERSON_NAME] Pune - A Home That Inspires 42/100 Invalid Event Name …" at bounding box center [471, 383] width 672 height 687
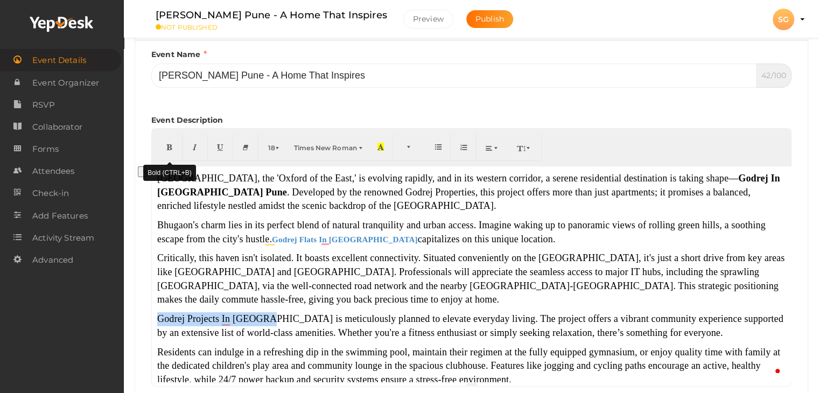
click at [170, 147] on icon "button" at bounding box center [169, 147] width 6 height 8
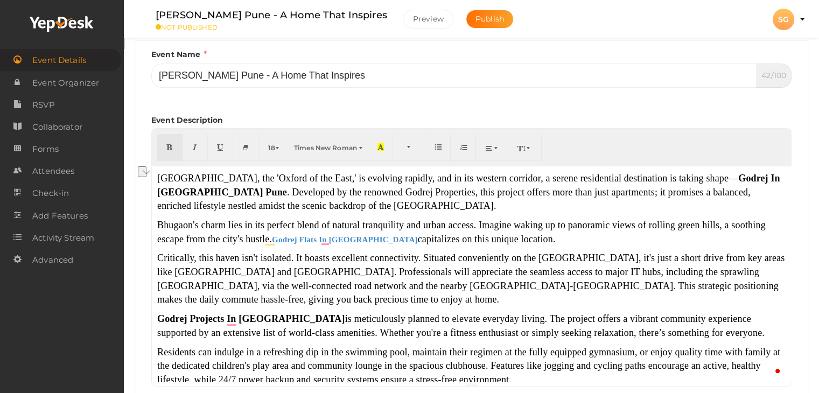
click at [468, 272] on font "Critically, this haven isn't isolated. It boasts excellent connectivity. Situat…" at bounding box center [470, 278] width 627 height 52
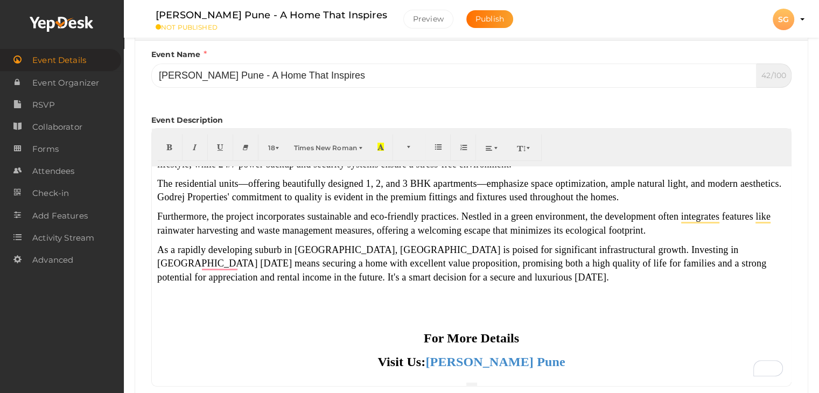
scroll to position [242, 0]
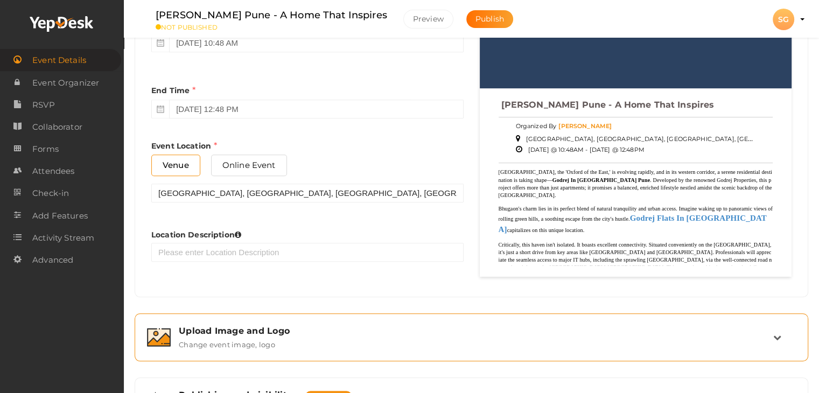
click at [261, 346] on label "Change event image, logo" at bounding box center [227, 342] width 96 height 13
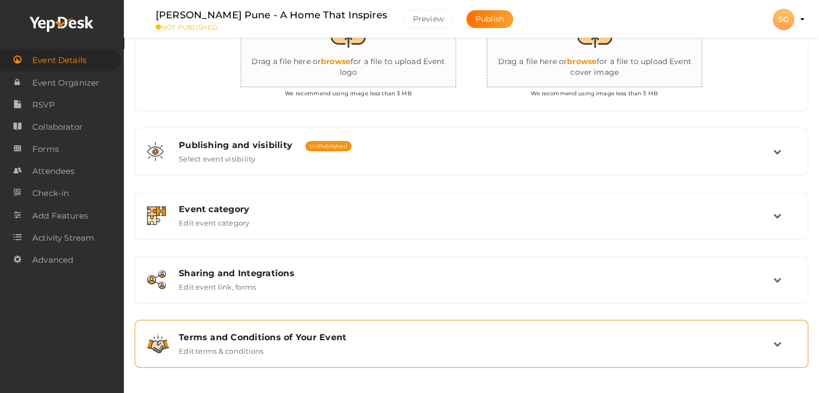
scroll to position [348, 0]
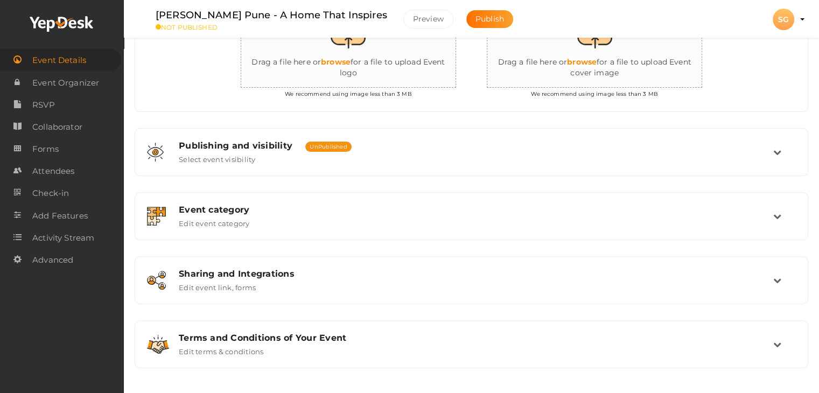
click at [515, 79] on input "file" at bounding box center [594, 41] width 215 height 94
click at [605, 118] on div "Event Basic Details Edit event name, location, date Event Name [PERSON_NAME] Pu…" at bounding box center [471, 101] width 673 height 536
click at [559, 45] on input "file" at bounding box center [594, 41] width 215 height 94
type input "C:\fakepath\1.jpg"
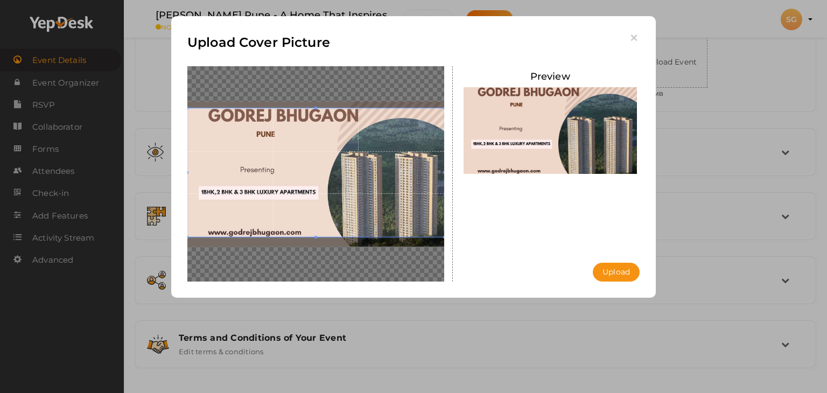
drag, startPoint x: 427, startPoint y: 181, endPoint x: 432, endPoint y: 171, distance: 11.3
click at [432, 171] on span at bounding box center [315, 172] width 257 height 129
click at [616, 269] on button "Upload" at bounding box center [616, 272] width 47 height 19
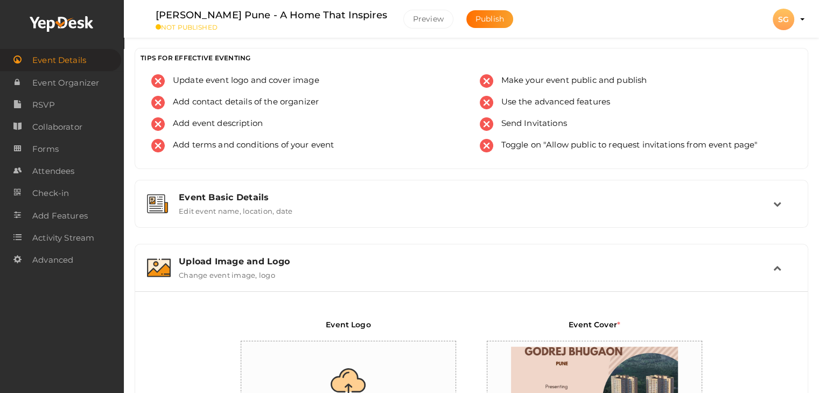
scroll to position [0, 0]
click at [480, 17] on span "Publish" at bounding box center [489, 19] width 29 height 10
click at [787, 24] on div "SG" at bounding box center [784, 20] width 22 height 22
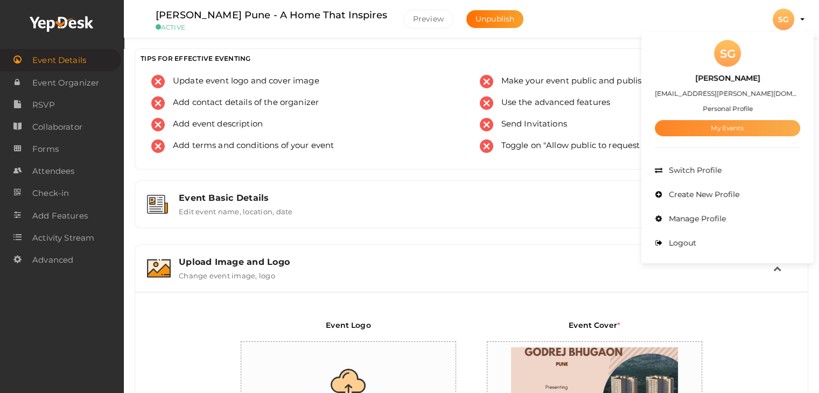
click at [742, 128] on link "My Events" at bounding box center [727, 128] width 145 height 16
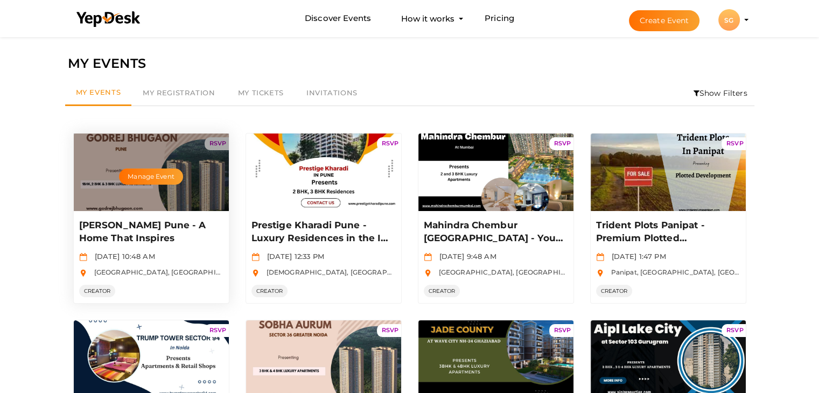
click at [146, 220] on p "[PERSON_NAME] Pune - A Home That Inspires" at bounding box center [150, 232] width 142 height 26
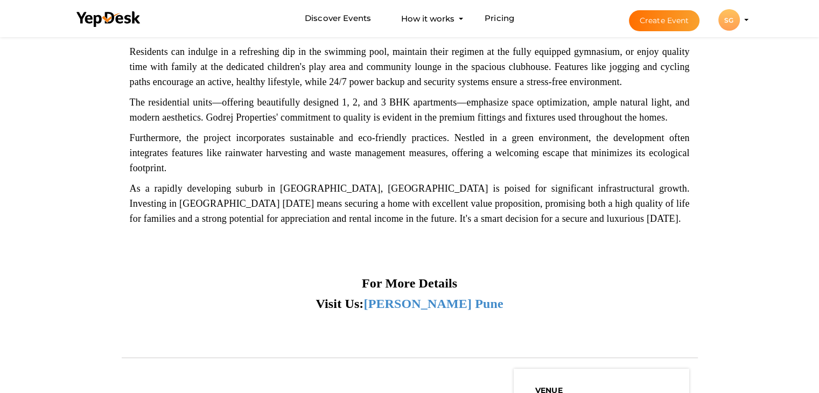
scroll to position [646, 0]
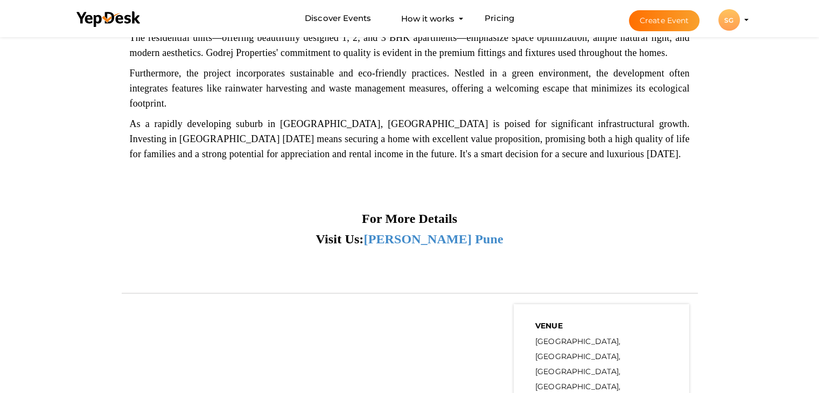
drag, startPoint x: 504, startPoint y: 238, endPoint x: 350, endPoint y: 214, distance: 156.4
click at [350, 214] on div "[GEOGRAPHIC_DATA], the 'Oxford of the East,' is evolving rapidly, and in its we…" at bounding box center [410, 27] width 560 height 500
copy div "For More Details Visit Us: [PERSON_NAME] Pune"
